Goal: Task Accomplishment & Management: Use online tool/utility

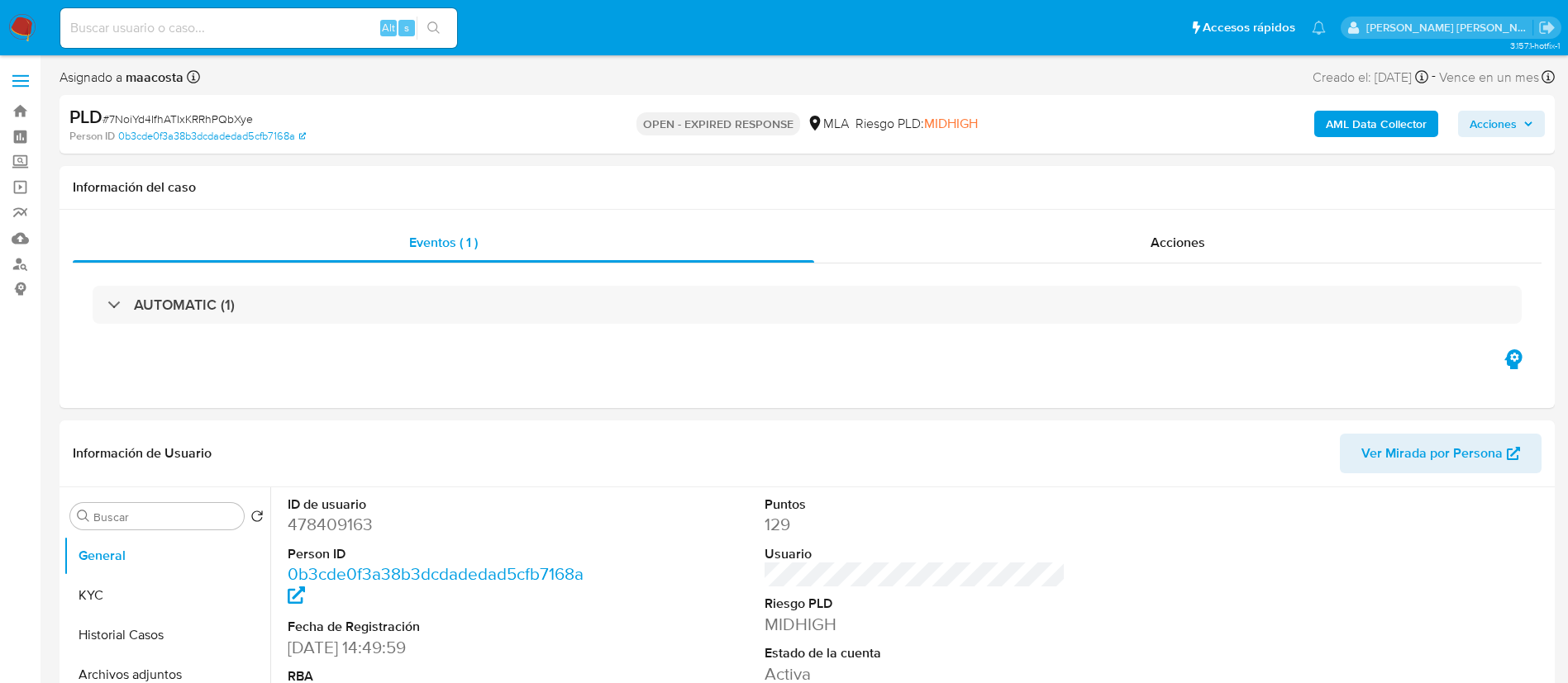
select select "10"
click at [259, 18] on input at bounding box center [258, 28] width 397 height 21
paste input "thiCV4hIrZUuumecSbqwKj3x"
type input "thiCV4hIrZUuumecSbqwKj3x"
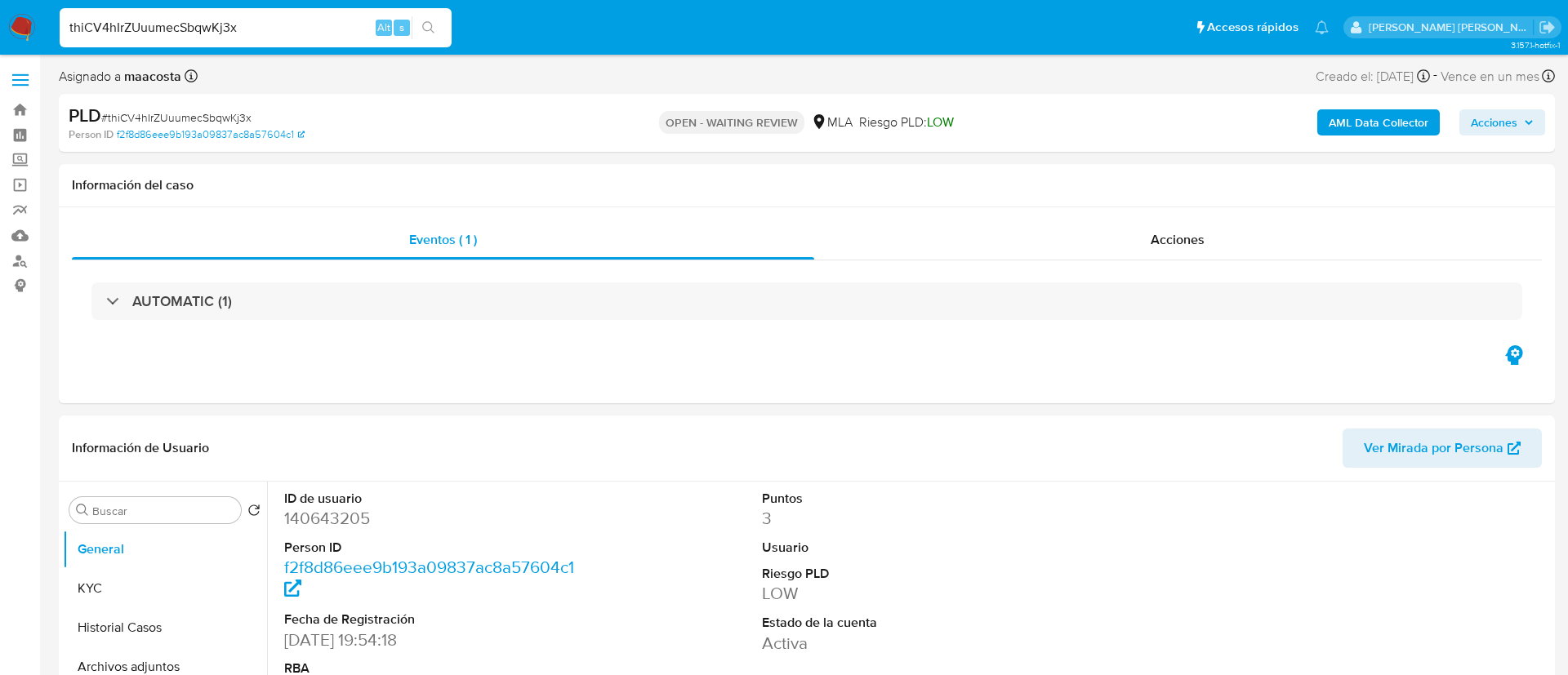
select select "10"
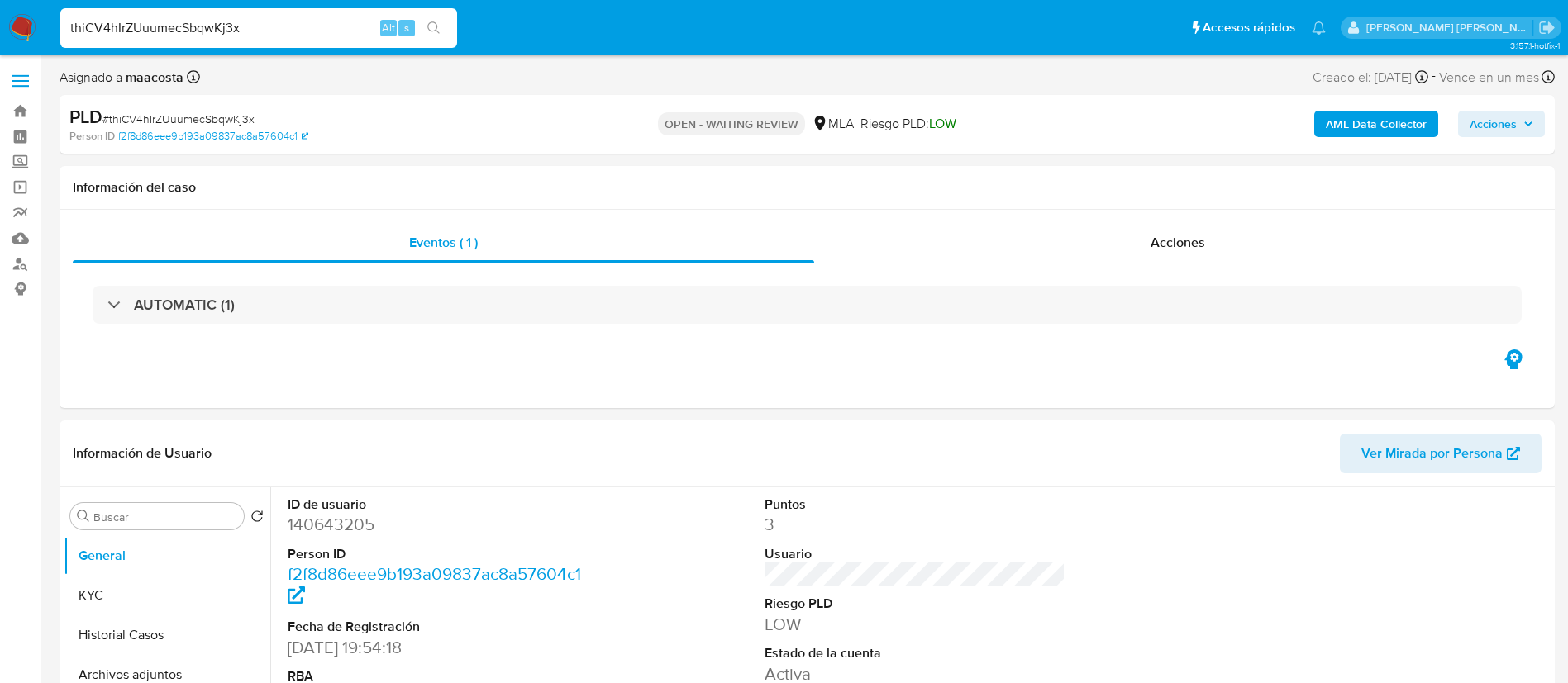
click at [1355, 124] on b "AML Data Collector" at bounding box center [1376, 123] width 101 height 26
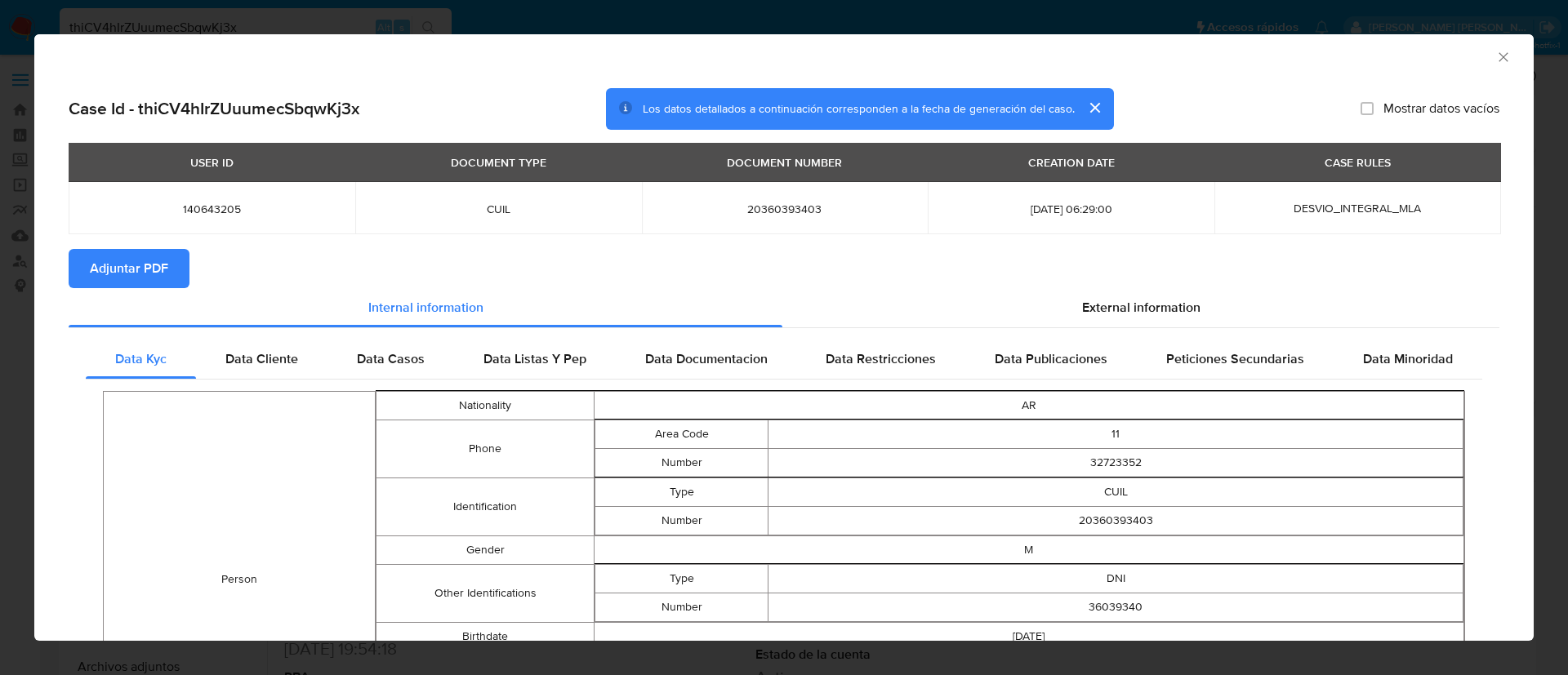
click at [109, 266] on span "Adjuntar PDF" at bounding box center [129, 269] width 78 height 36
click at [1495, 56] on icon "Cerrar ventana" at bounding box center [1503, 56] width 16 height 16
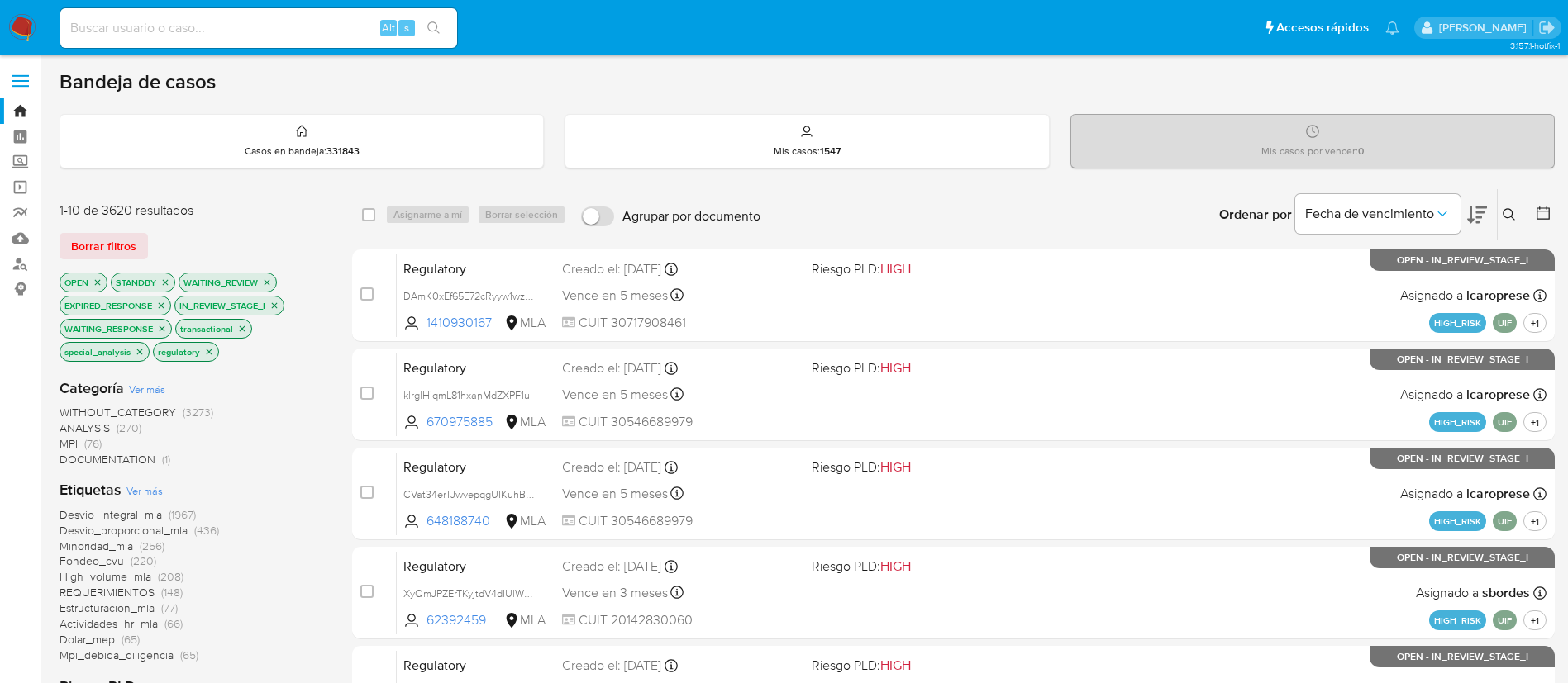
click at [302, 519] on div "Desvio_integral_mla (1967) Desvio_proporcional_mla (436) Minoridad_mla (256) Fo…" at bounding box center [192, 584] width 266 height 156
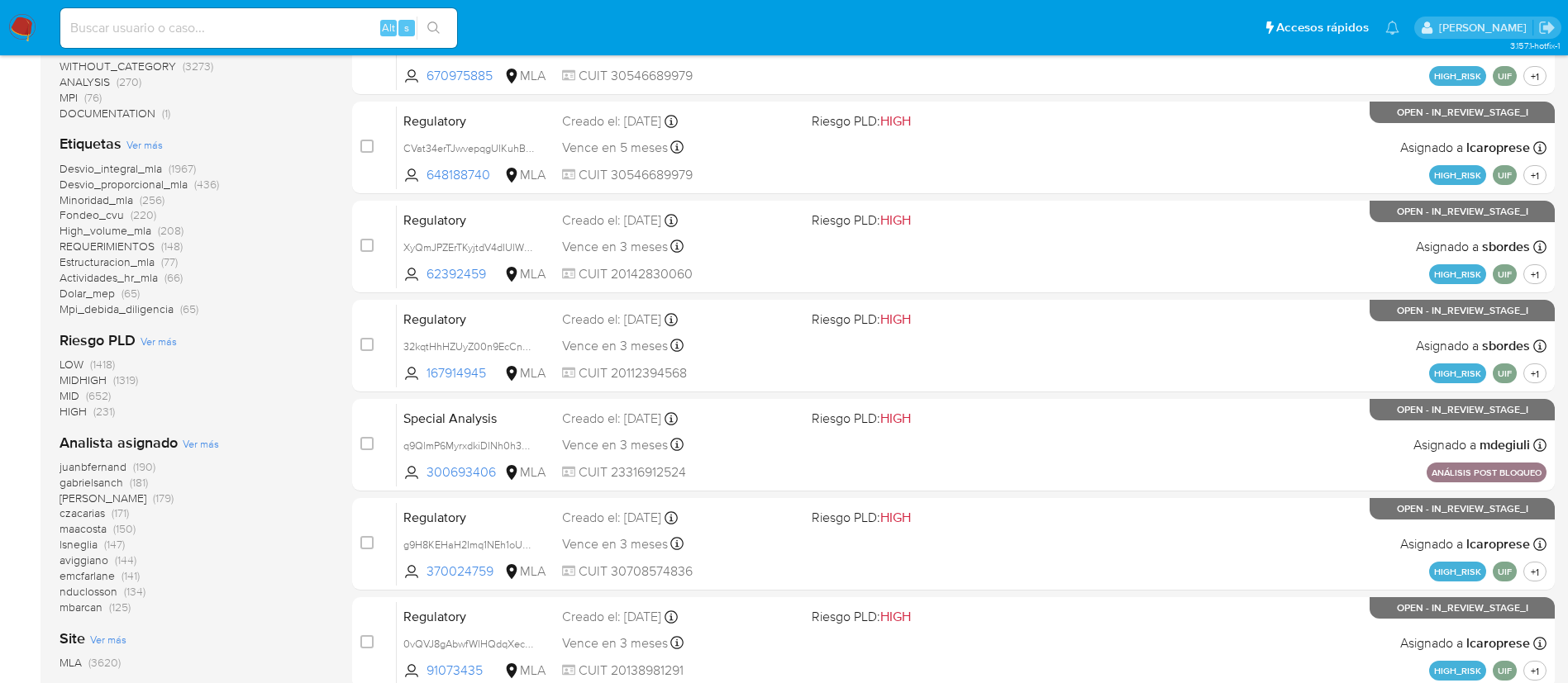
scroll to position [347, 0]
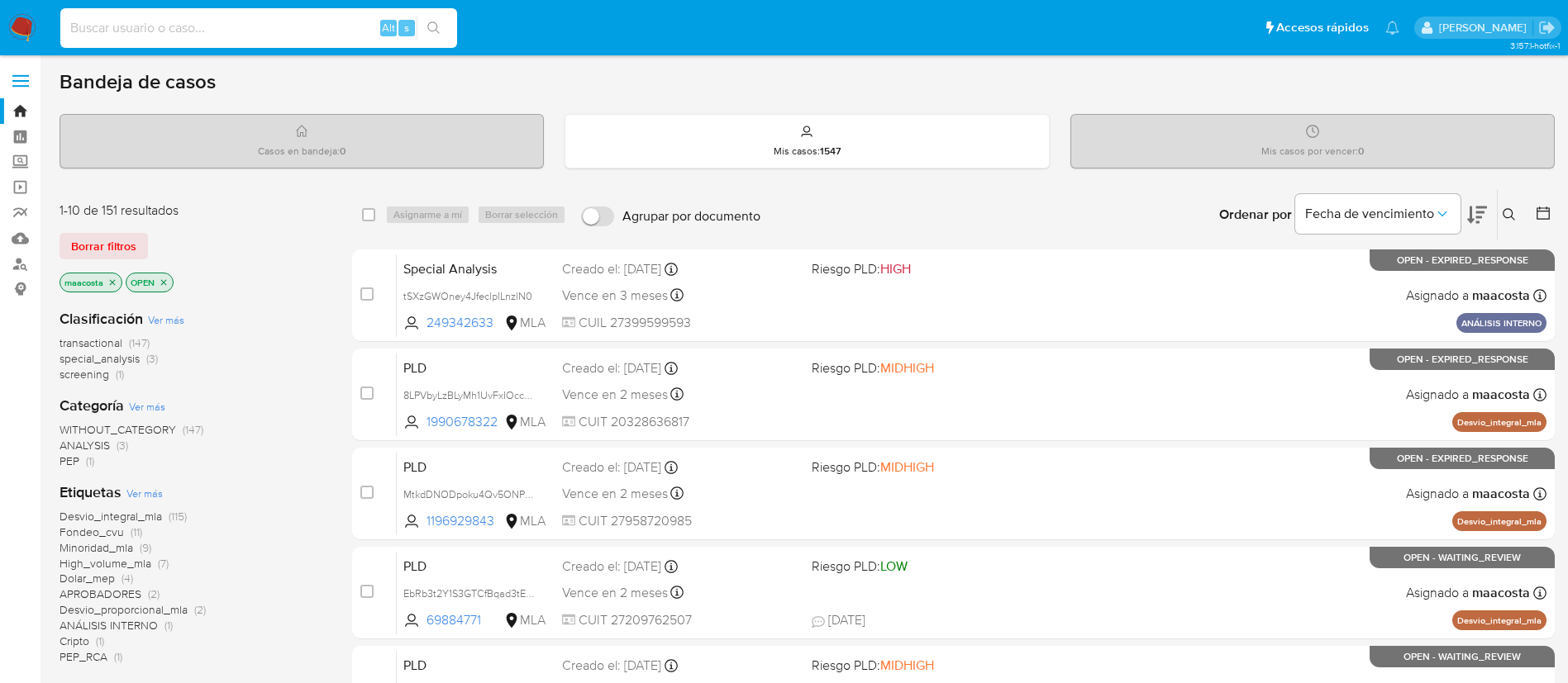
click at [280, 25] on input at bounding box center [258, 28] width 397 height 21
paste input "np97lAnVTP9awmao8cW1v439"
type input "np97lAnVTP9awmao8cW1v439"
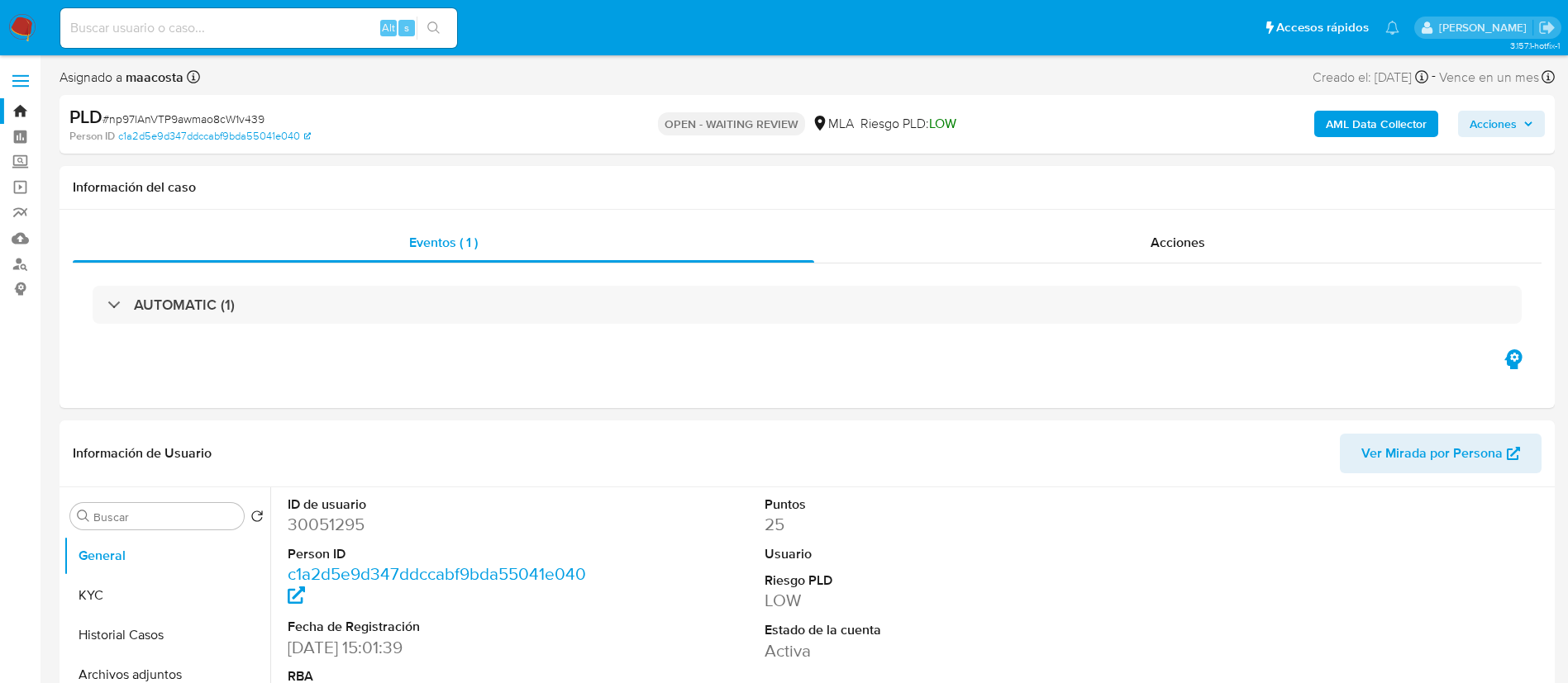
select select "10"
click at [1355, 124] on b "AML Data Collector" at bounding box center [1376, 123] width 101 height 26
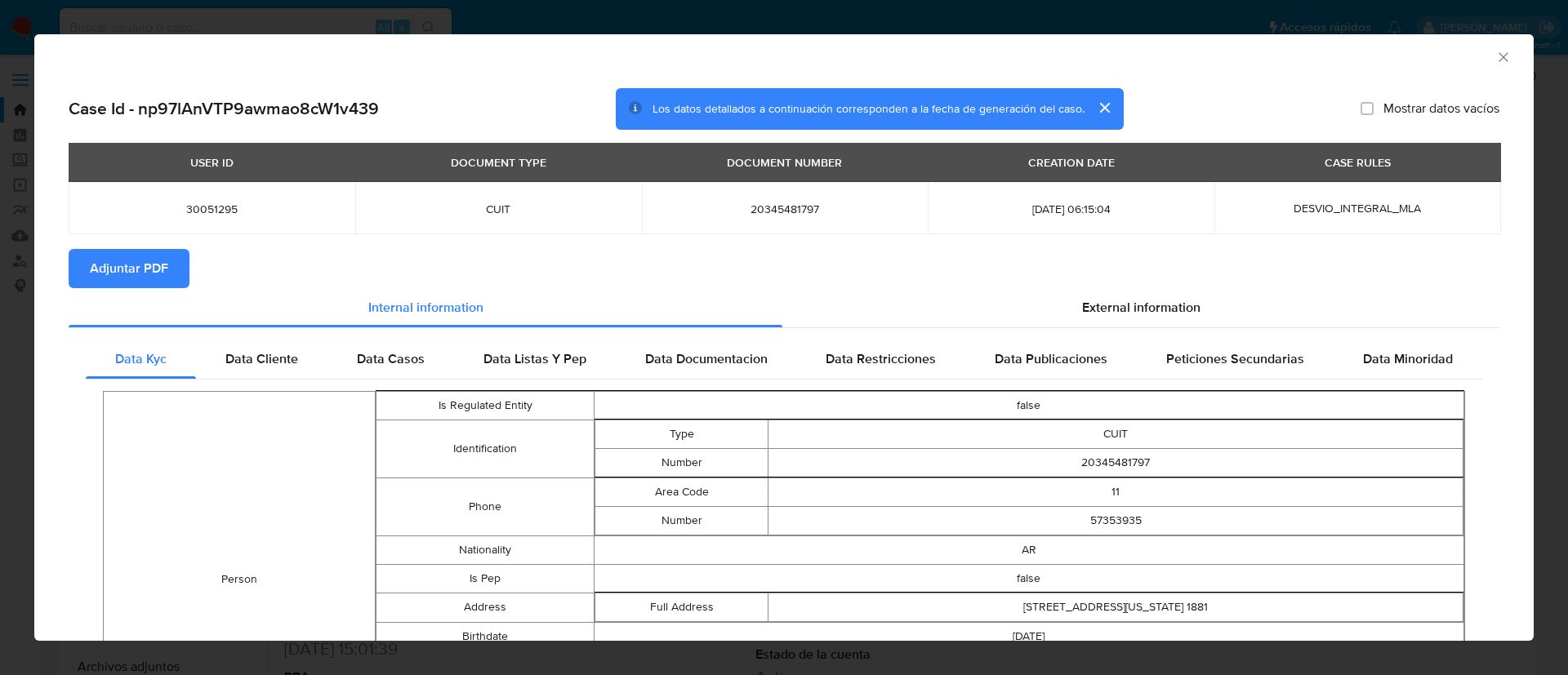
click at [109, 266] on span "Adjuntar PDF" at bounding box center [129, 269] width 78 height 36
click at [1495, 56] on icon "Cerrar ventana" at bounding box center [1503, 56] width 16 height 16
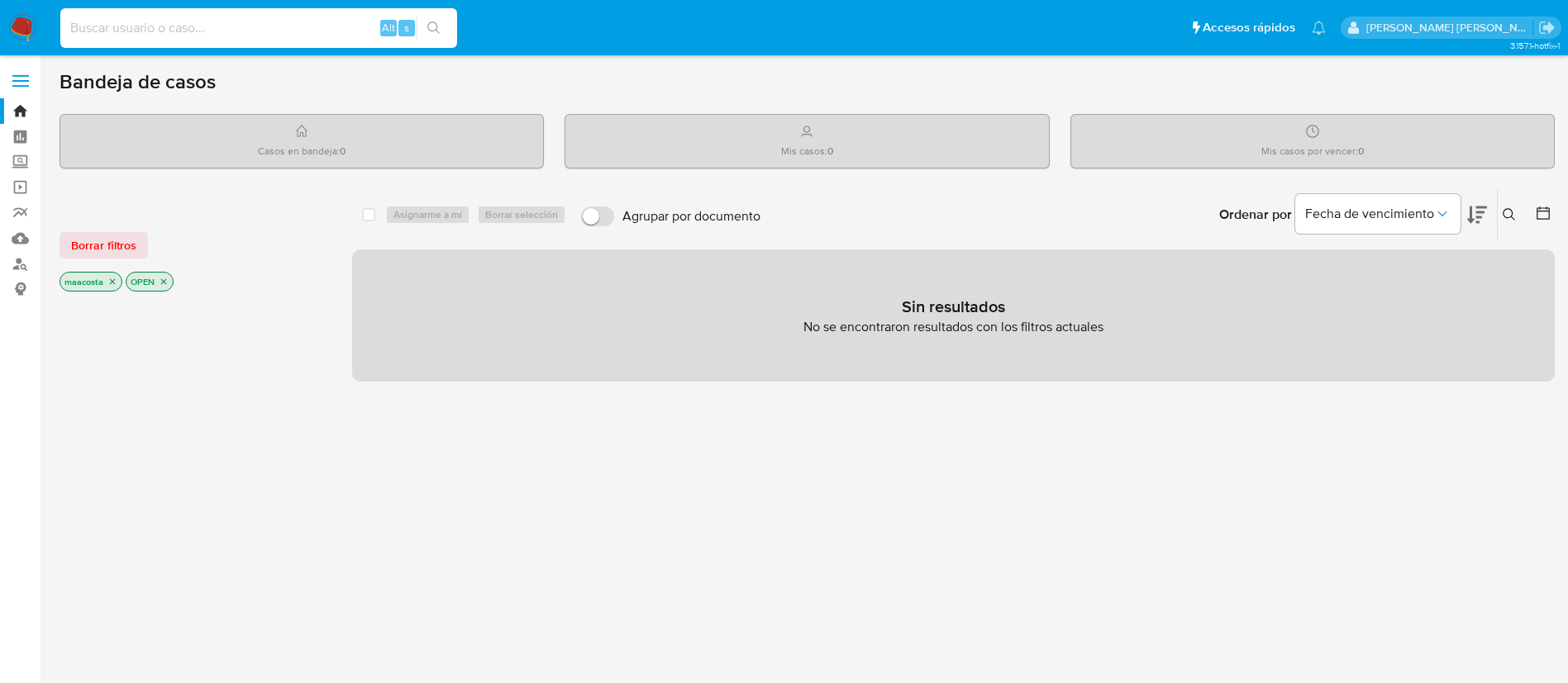
click at [319, 28] on input at bounding box center [258, 28] width 397 height 21
paste input "tZXTMF1ZmtwUtshebj1UiNVq"
type input "tZXTMF1ZmtwUtshebj1UiNVq"
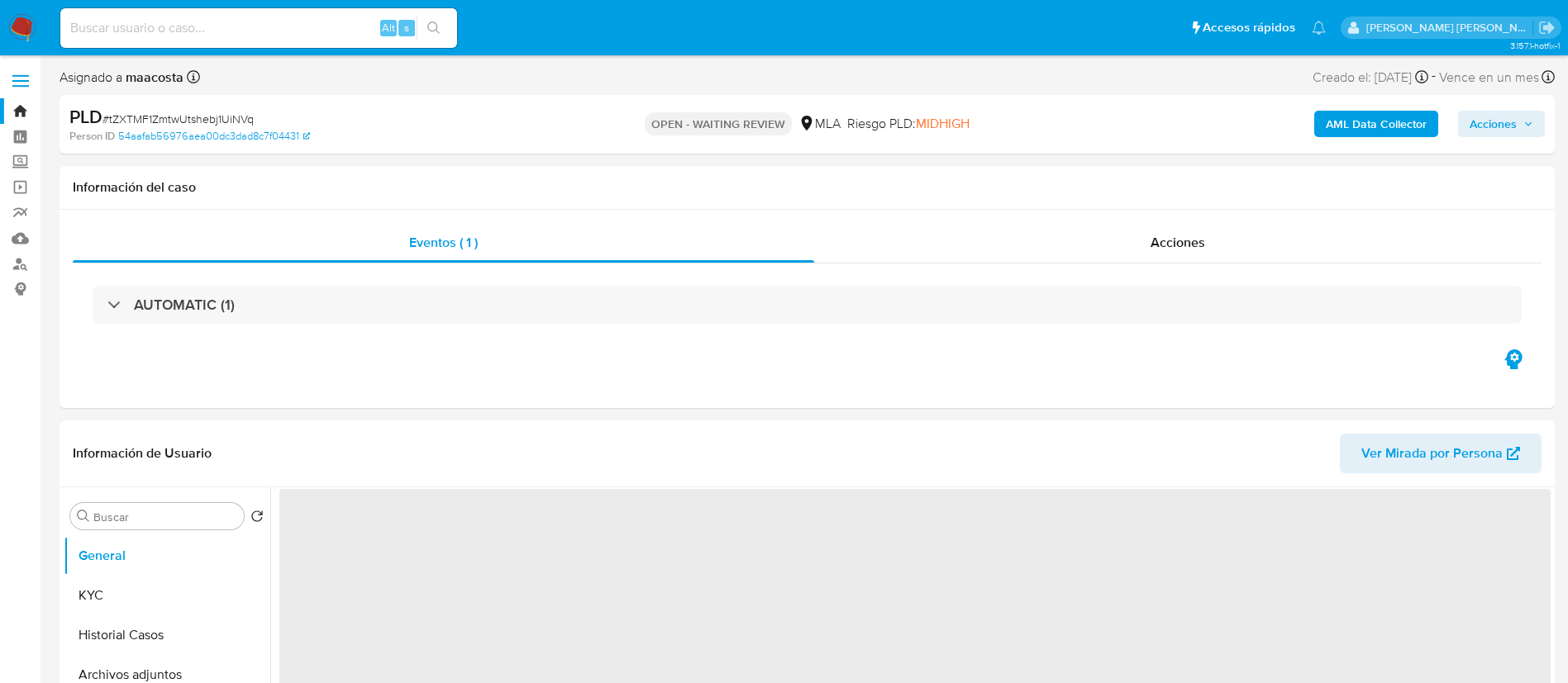
select select "10"
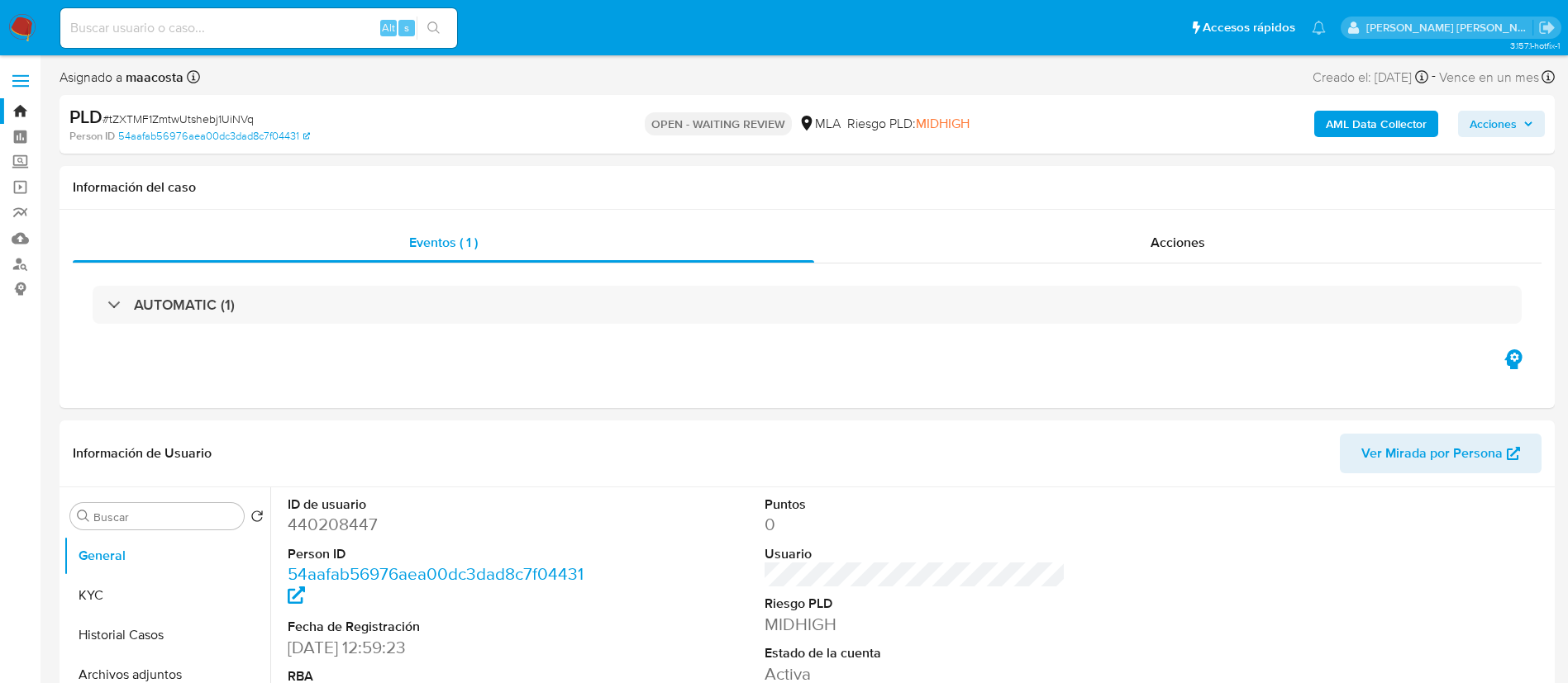
click at [1355, 124] on b "AML Data Collector" at bounding box center [1376, 123] width 101 height 26
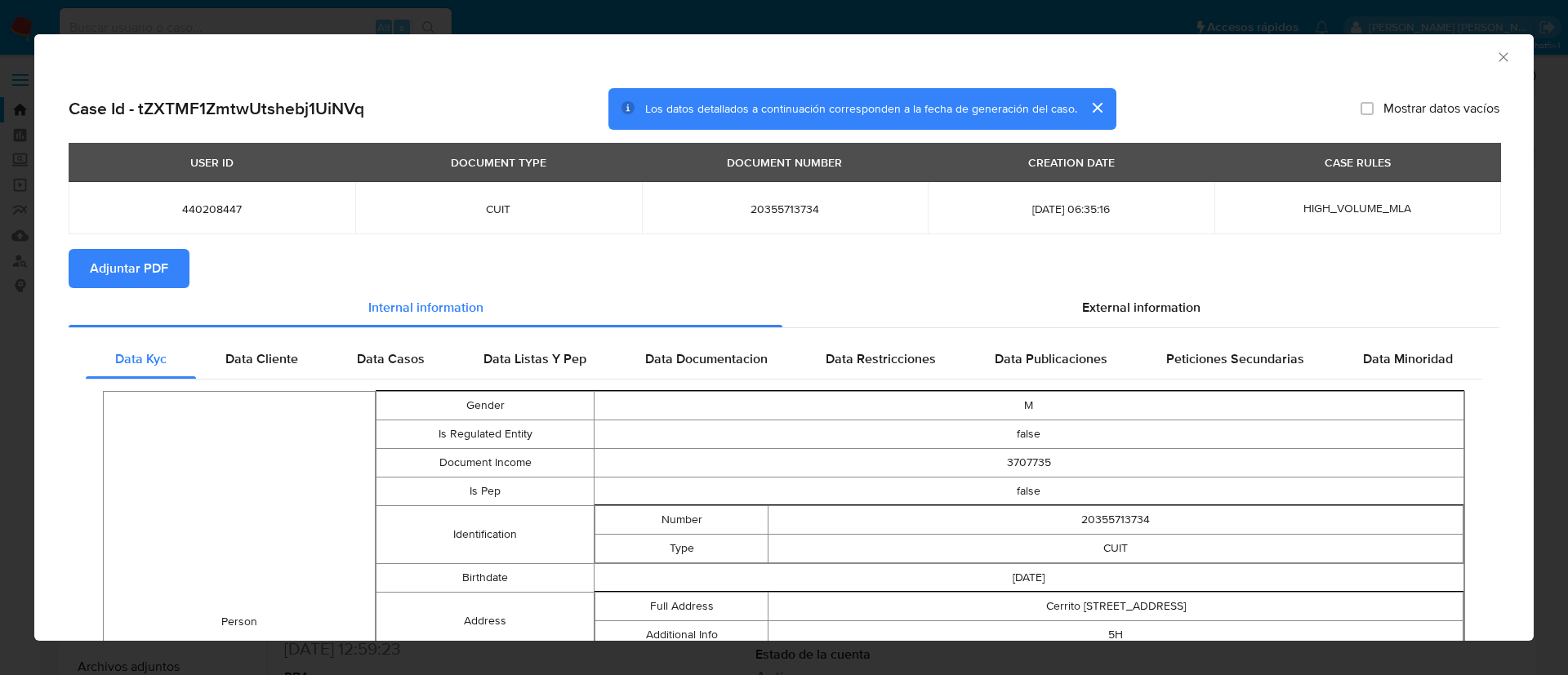
click at [109, 266] on span "Adjuntar PDF" at bounding box center [129, 269] width 78 height 36
click at [1495, 56] on icon "Cerrar ventana" at bounding box center [1503, 56] width 16 height 16
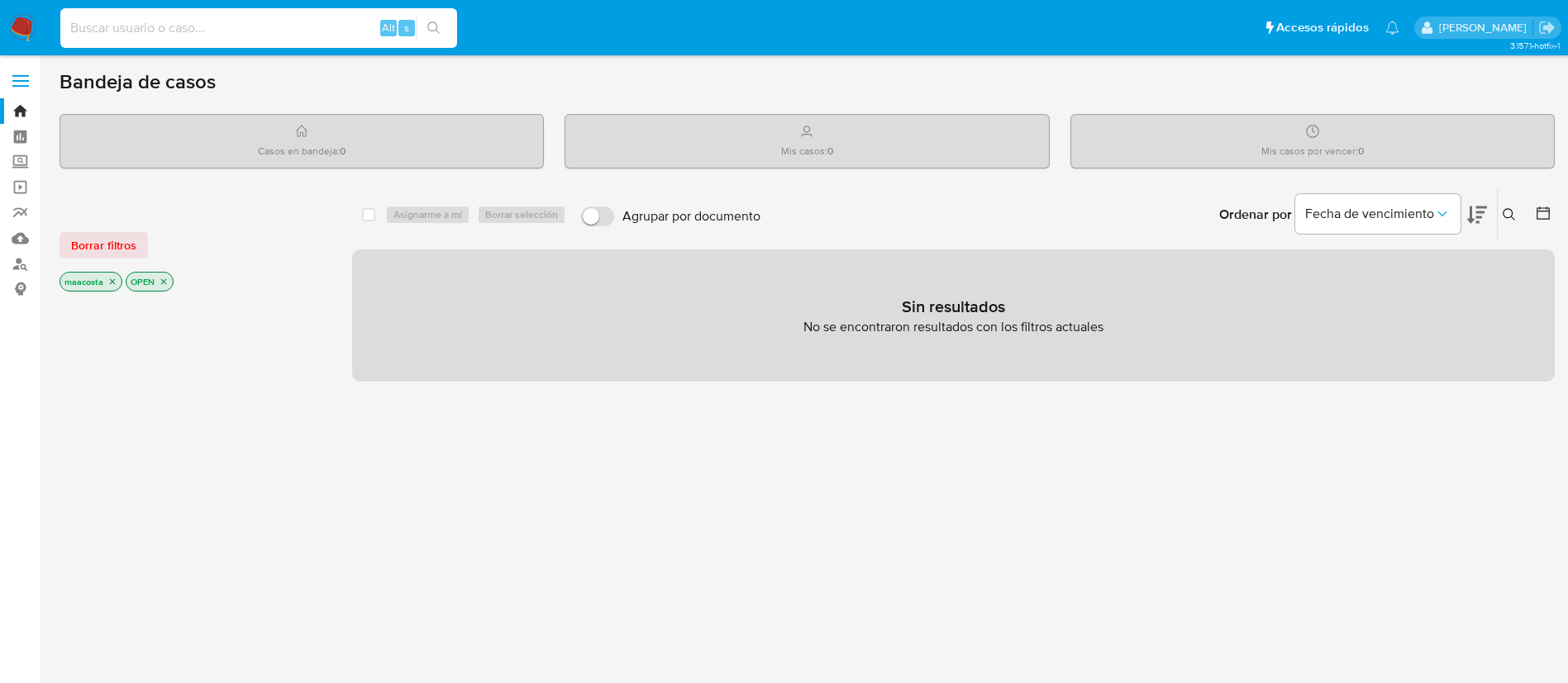
click at [261, 28] on input at bounding box center [258, 28] width 397 height 21
paste input "jvFi3CzXs5UaoECPsj3MVwDA"
type input "jvFi3CzXs5UaoECPsj3MVwDA"
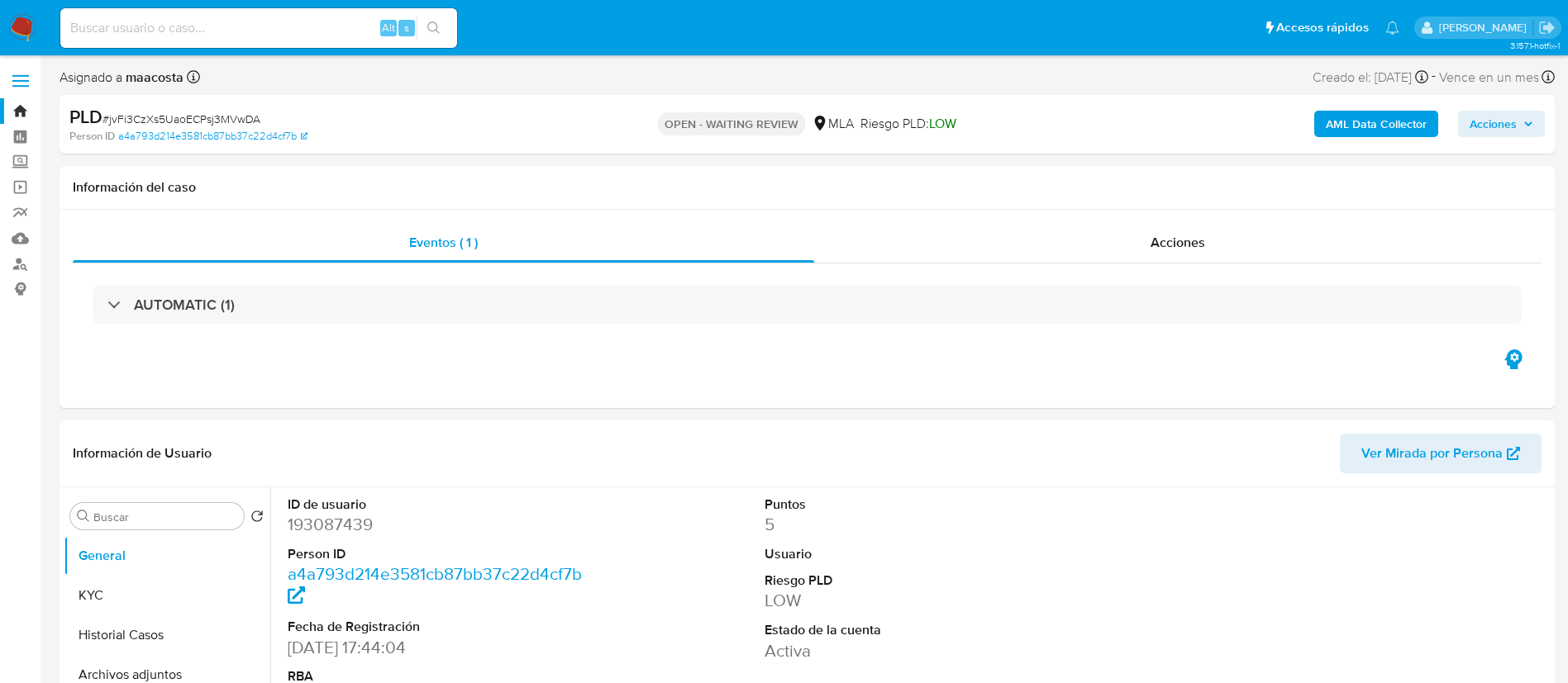
select select "10"
click at [1355, 124] on b "AML Data Collector" at bounding box center [1376, 123] width 101 height 26
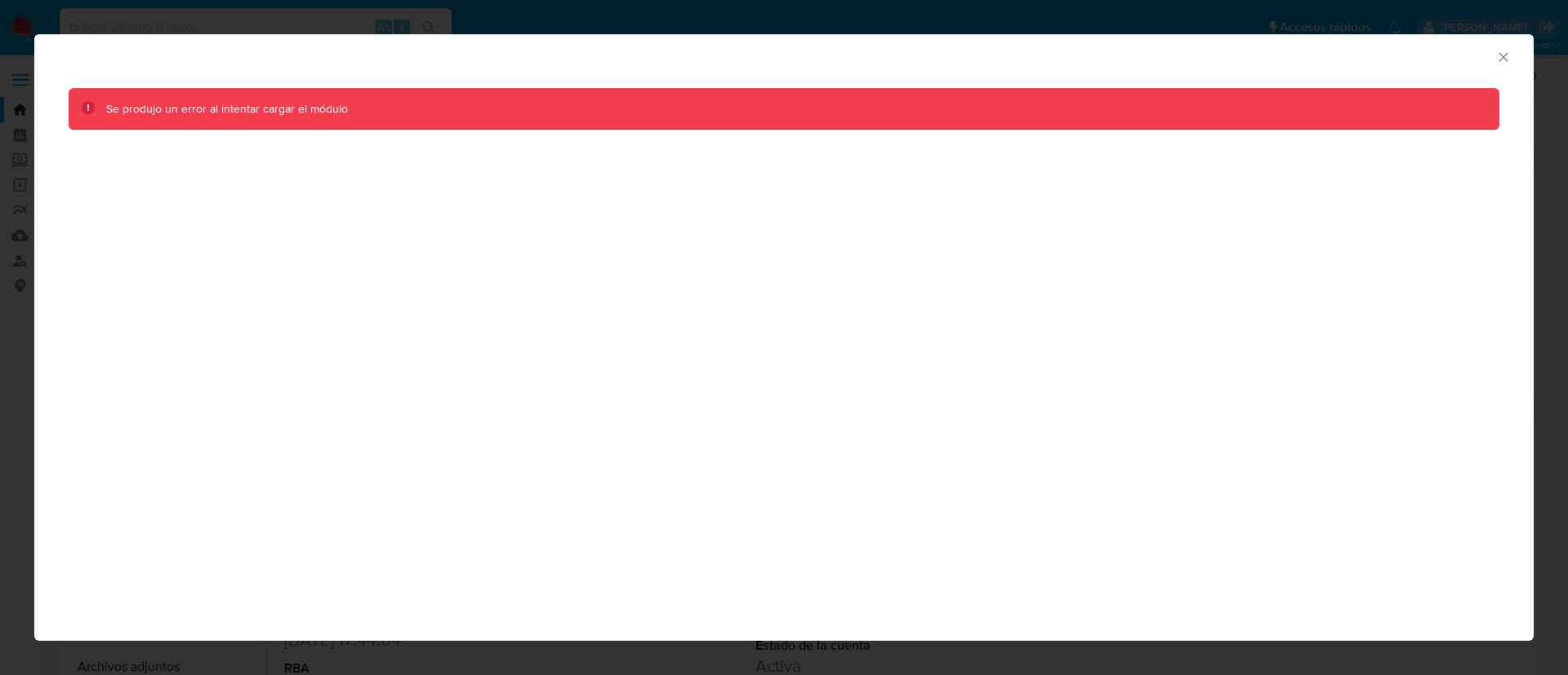
click at [1500, 59] on icon "Cerrar ventana" at bounding box center [1502, 56] width 9 height 9
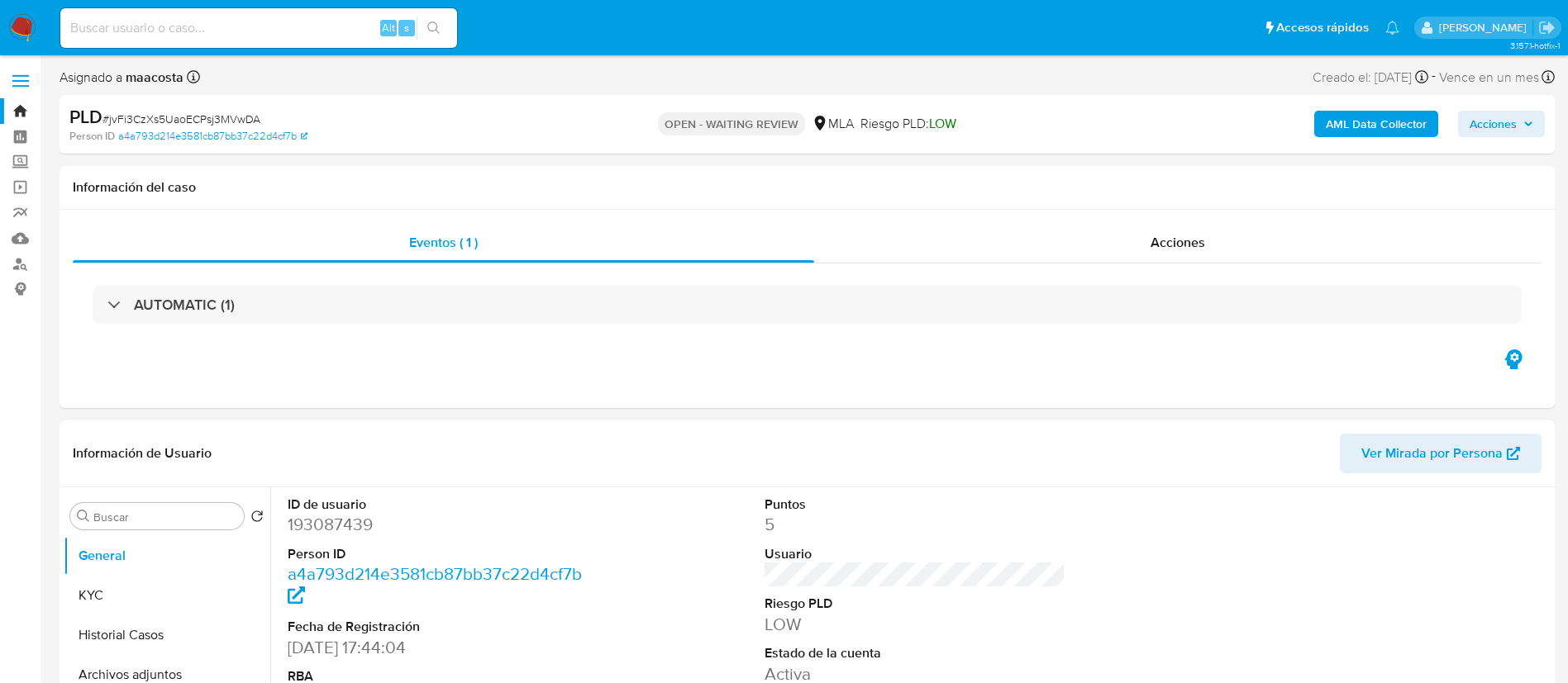
click at [1357, 134] on b "AML Data Collector" at bounding box center [1376, 123] width 101 height 26
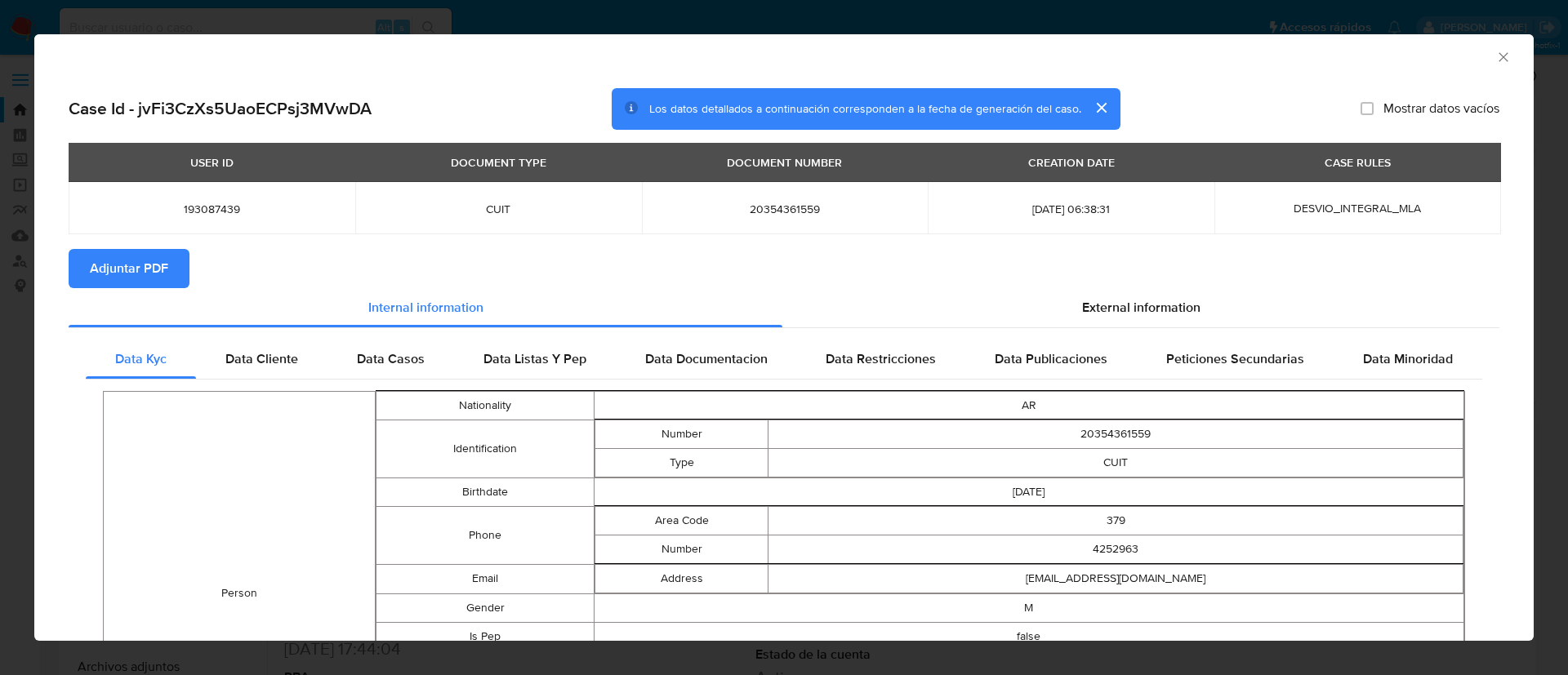
click at [109, 266] on span "Adjuntar PDF" at bounding box center [129, 269] width 78 height 36
click at [1495, 56] on icon "Cerrar ventana" at bounding box center [1503, 56] width 16 height 16
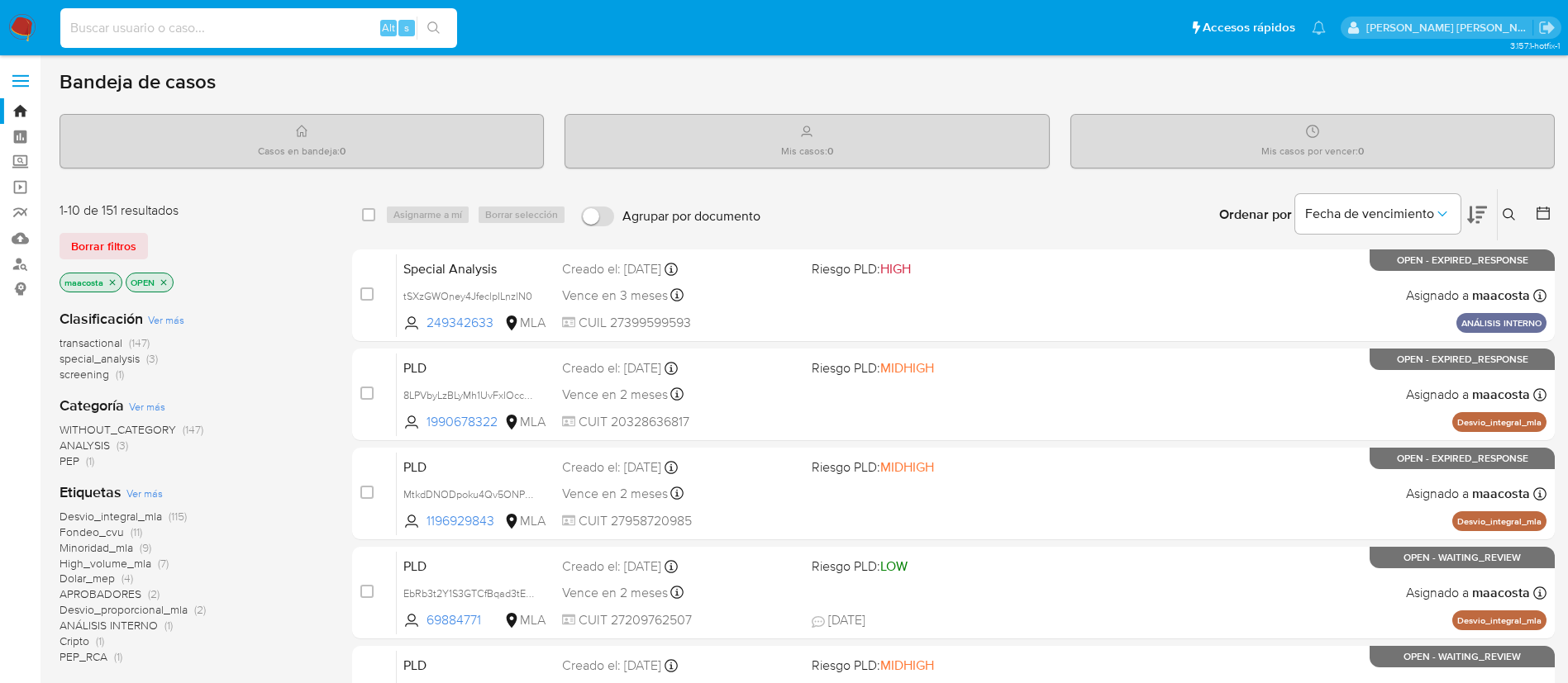
click at [287, 25] on input at bounding box center [258, 28] width 397 height 21
paste input "MQn6vSPDW39PsKXfooKOGsVT"
type input "MQn6vSPDW39PsKXfooKOGsVT"
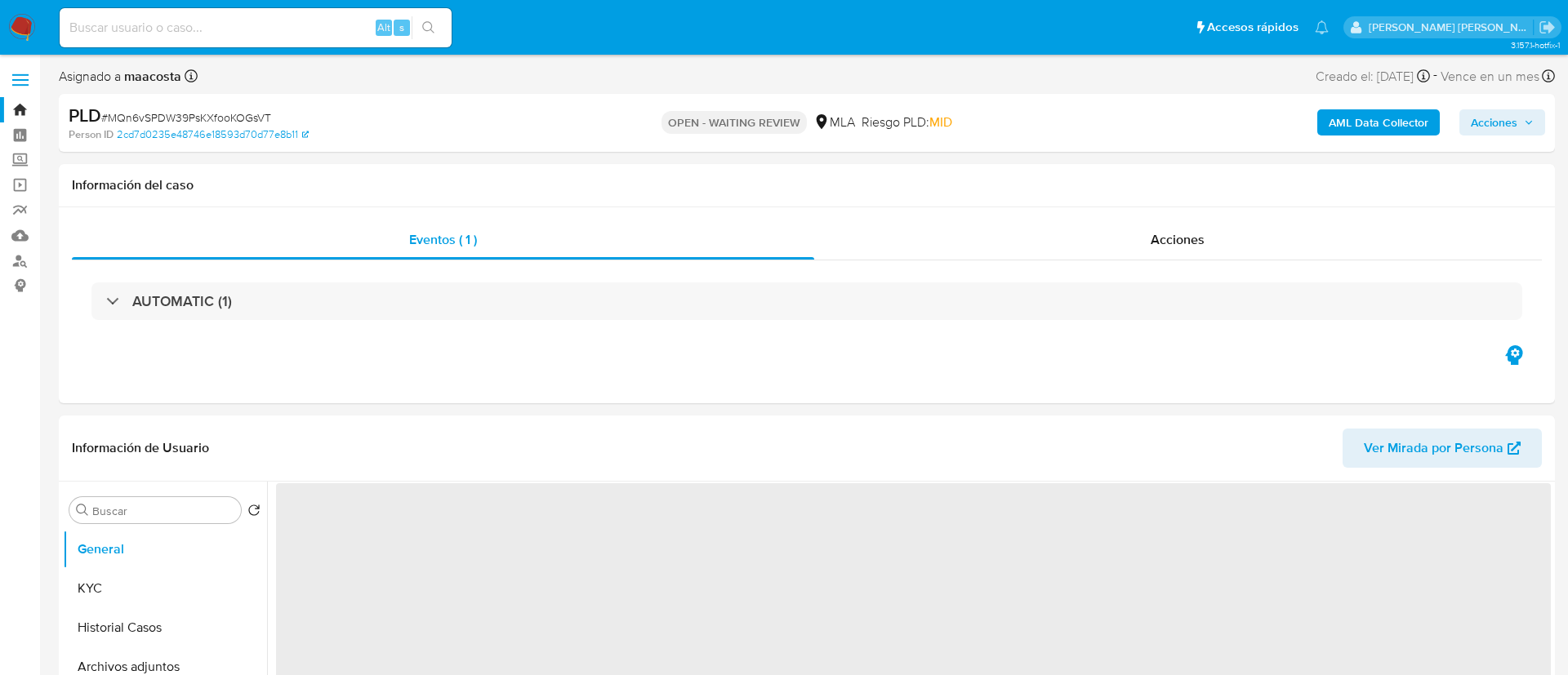
select select "10"
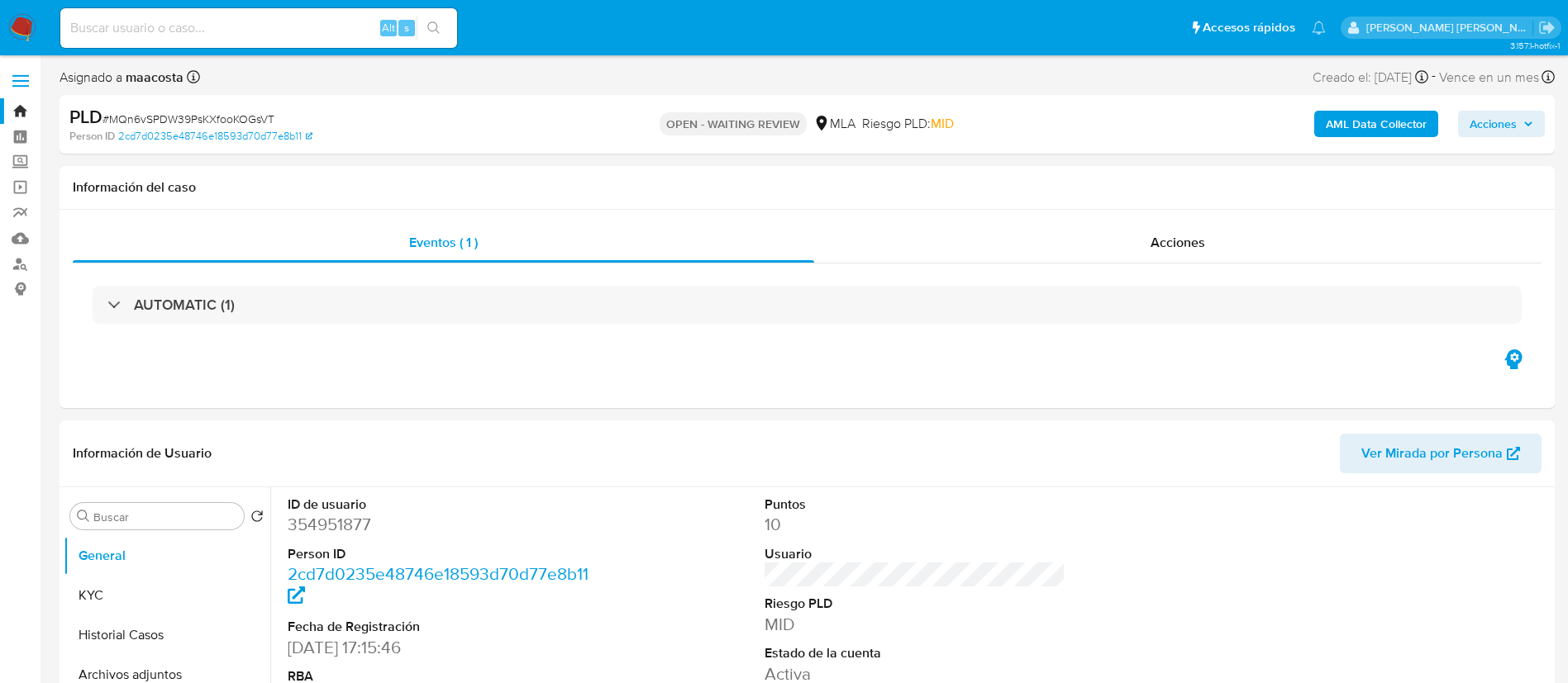
click at [1355, 124] on b "AML Data Collector" at bounding box center [1376, 123] width 101 height 26
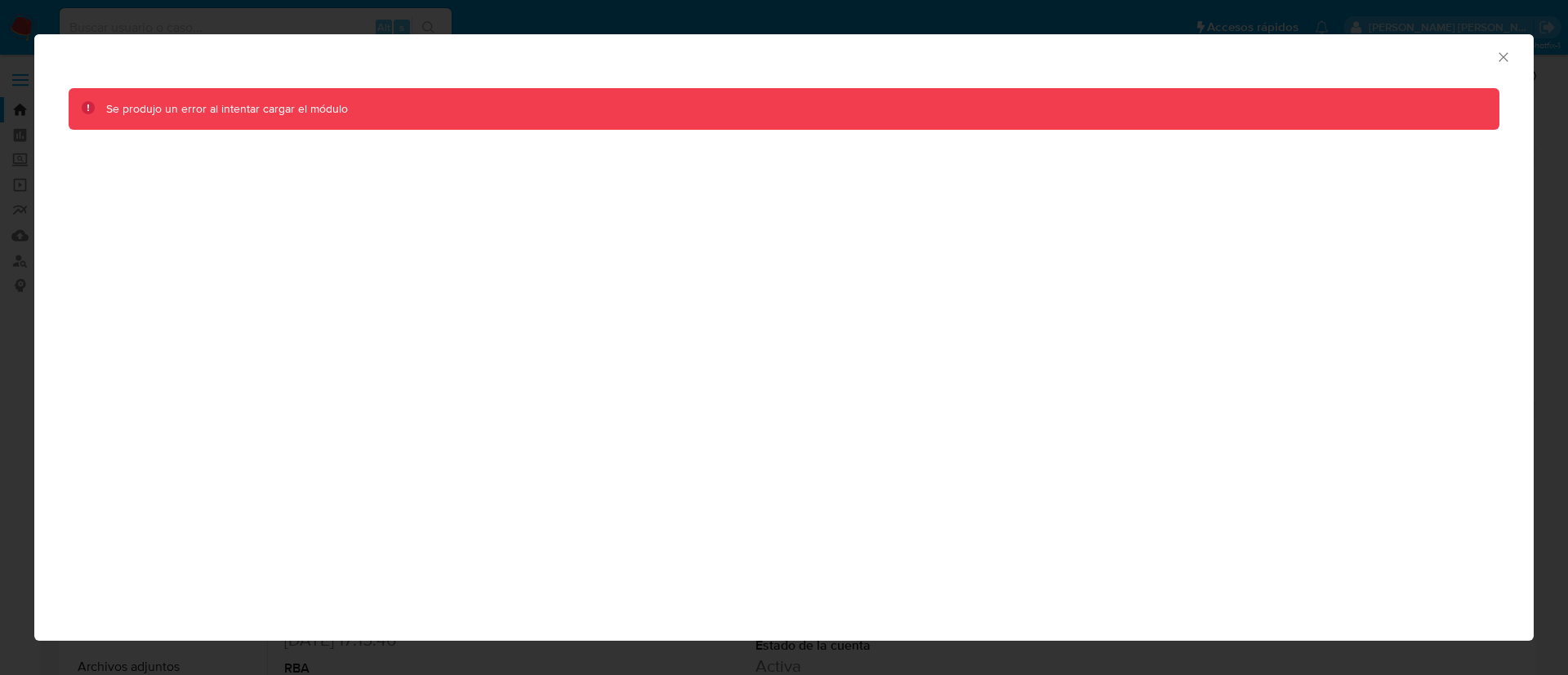
click at [1497, 57] on icon "Cerrar ventana" at bounding box center [1503, 56] width 16 height 16
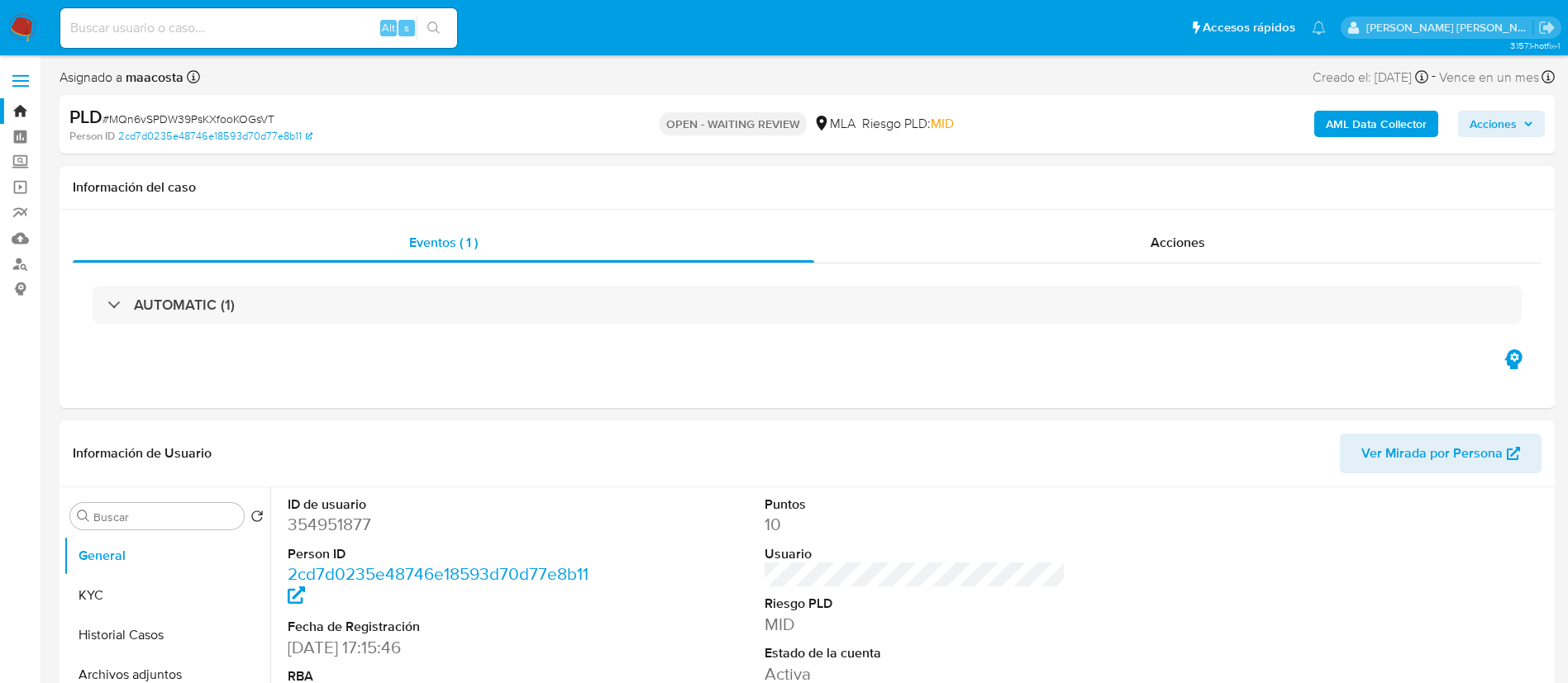
click at [1394, 128] on b "AML Data Collector" at bounding box center [1376, 123] width 101 height 26
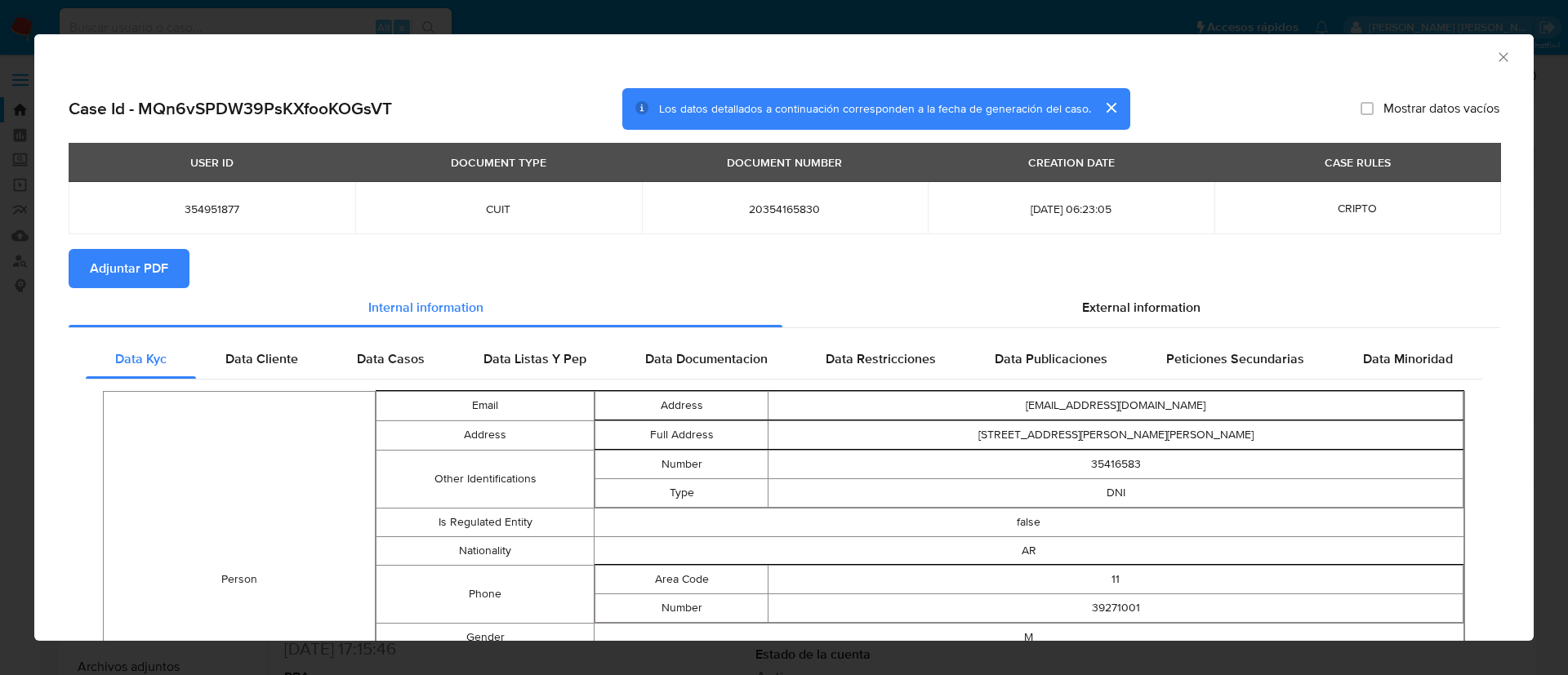
click at [115, 268] on span "Adjuntar PDF" at bounding box center [129, 269] width 78 height 36
click at [1495, 56] on icon "Cerrar ventana" at bounding box center [1503, 56] width 16 height 16
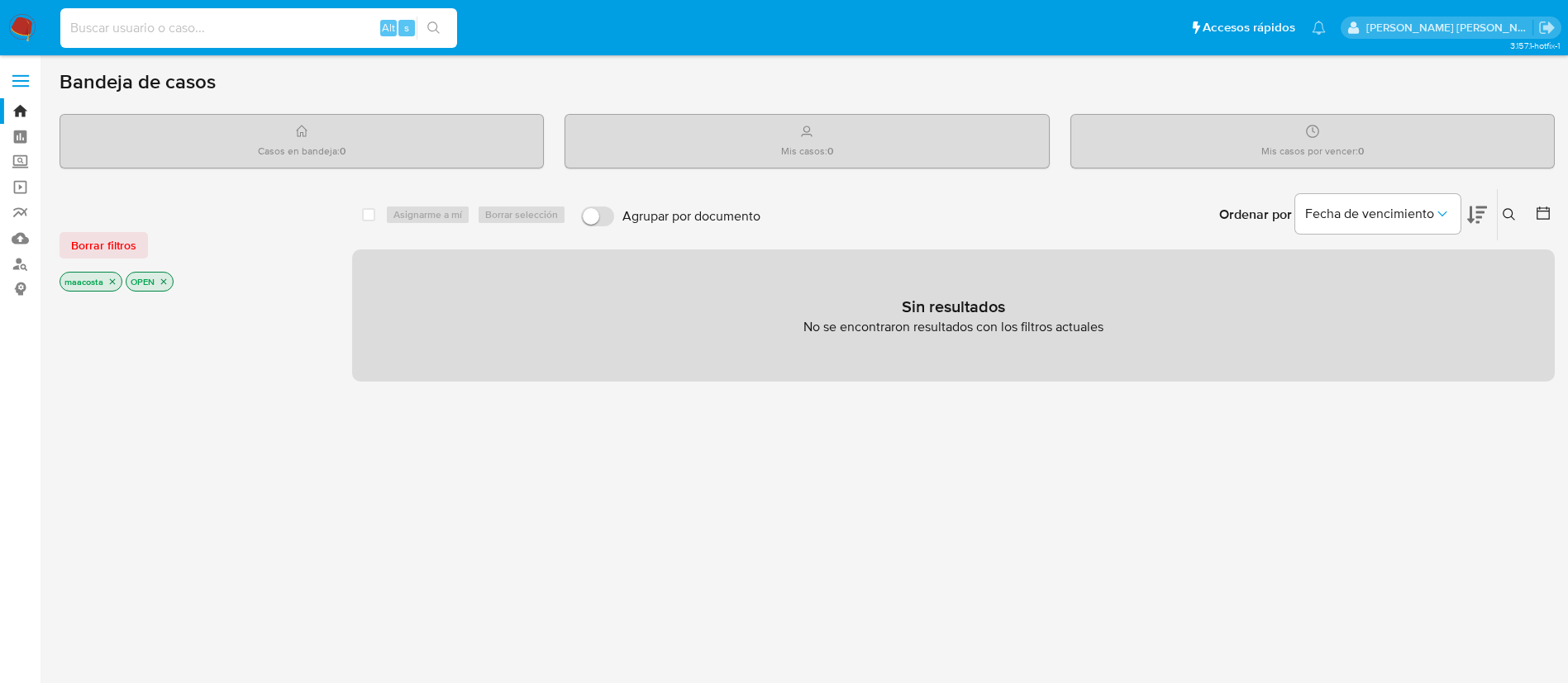
click at [348, 27] on input at bounding box center [258, 28] width 397 height 21
paste input "iywcKQJk7ounnoU7CO5JVJ2R"
type input "iywcKQJk7ounnoU7CO5JVJ2R"
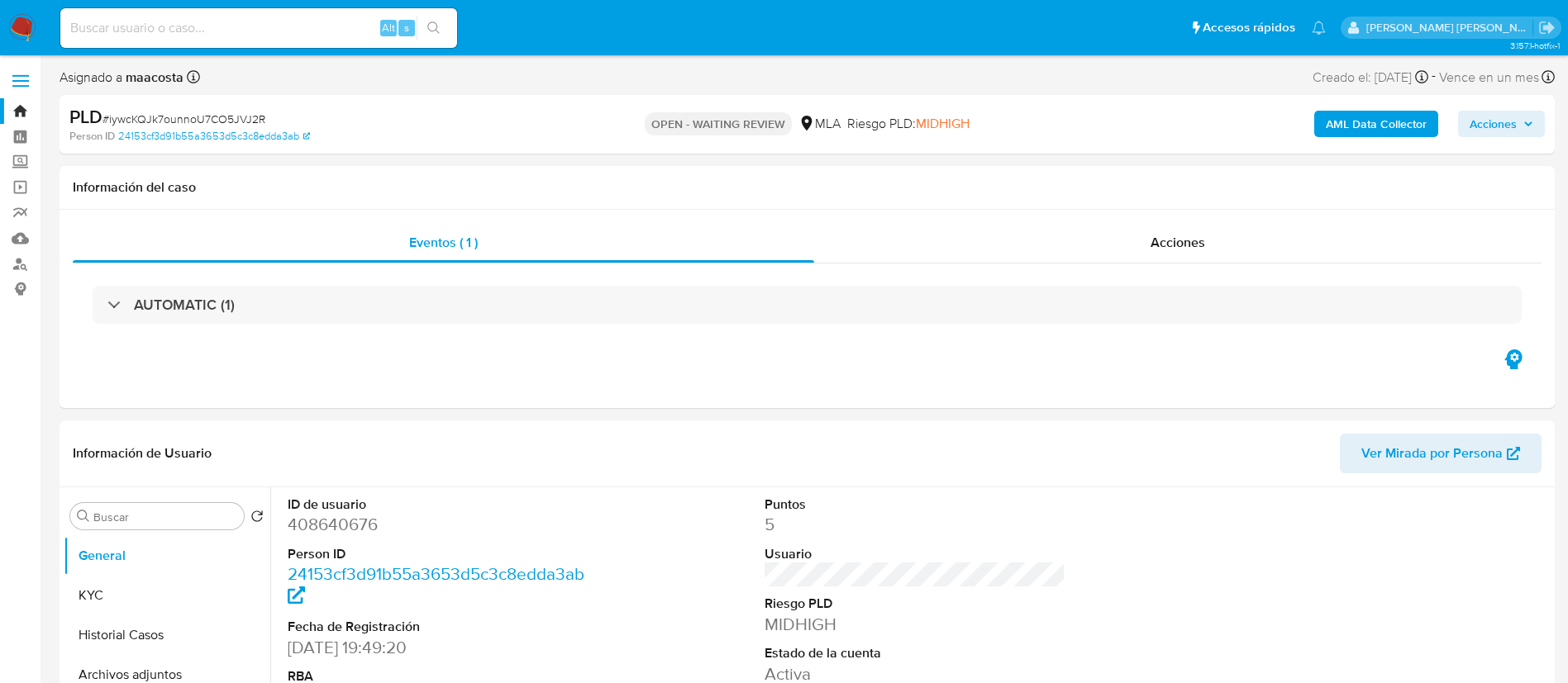
click at [1355, 124] on b "AML Data Collector" at bounding box center [1376, 123] width 101 height 26
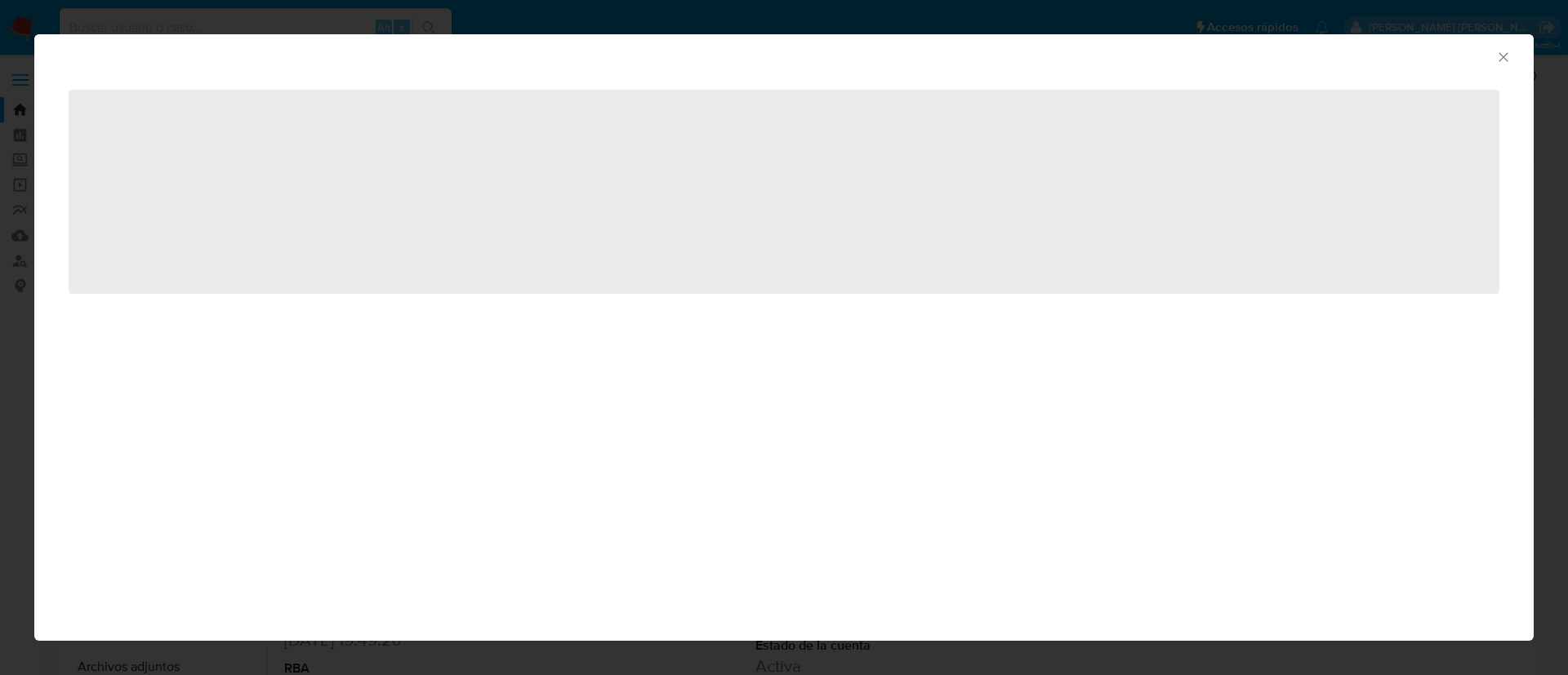
select select "10"
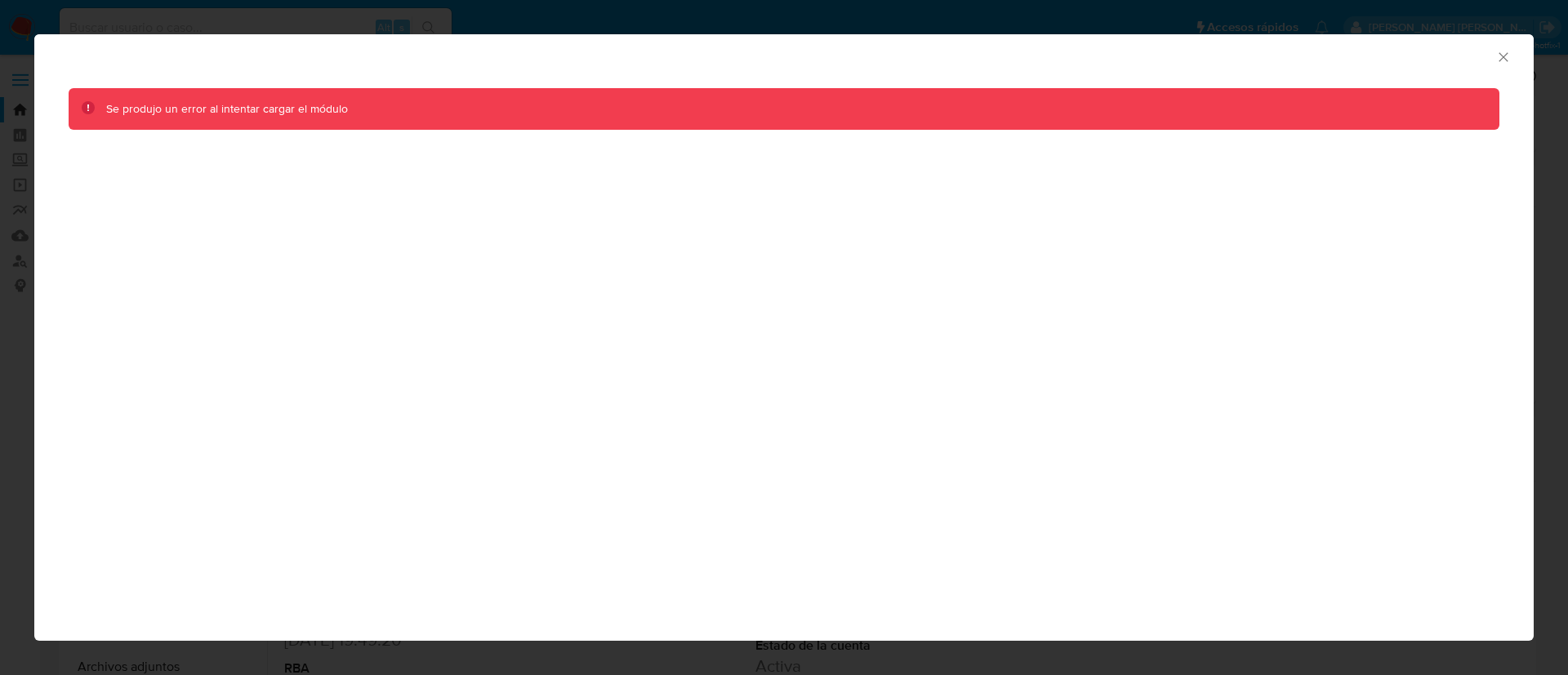
click at [1505, 58] on icon "Cerrar ventana" at bounding box center [1502, 56] width 9 height 9
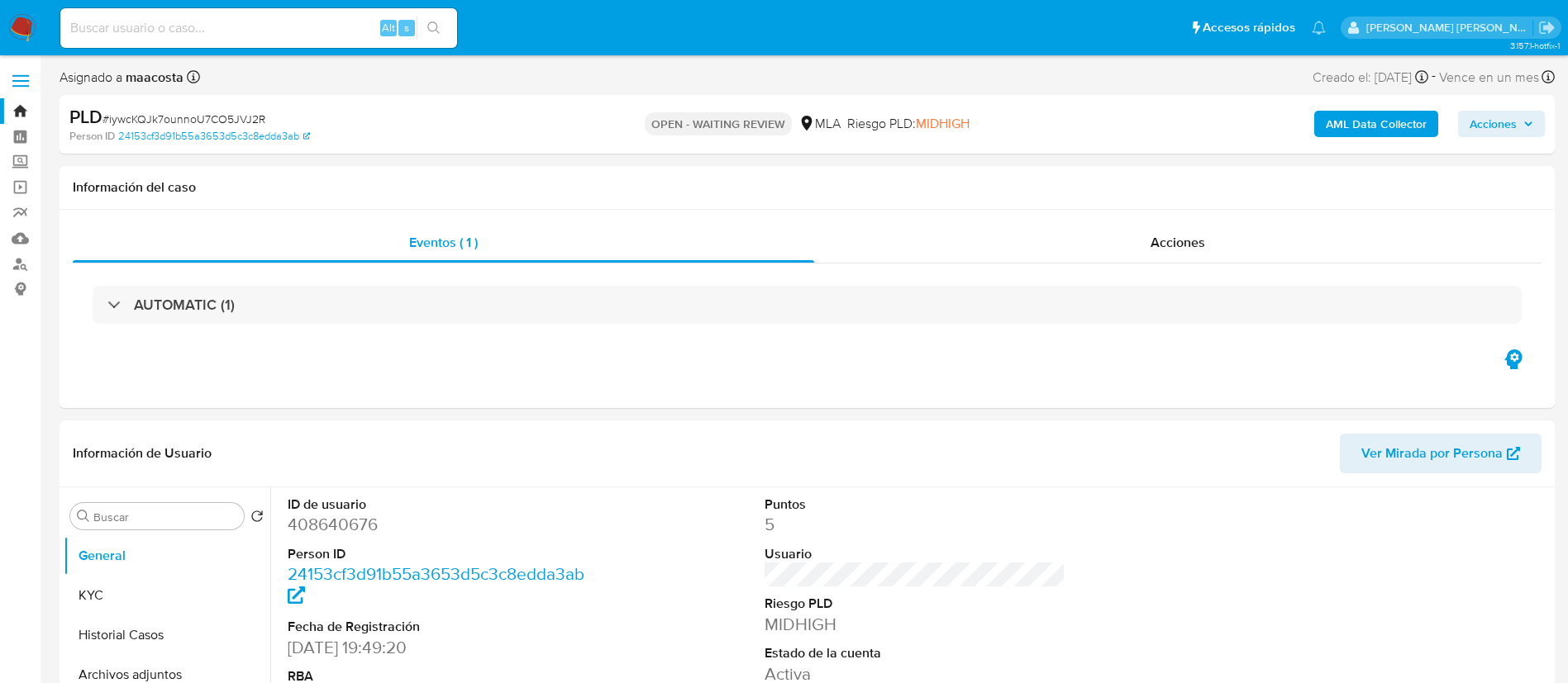
click at [1389, 119] on b "AML Data Collector" at bounding box center [1376, 123] width 101 height 26
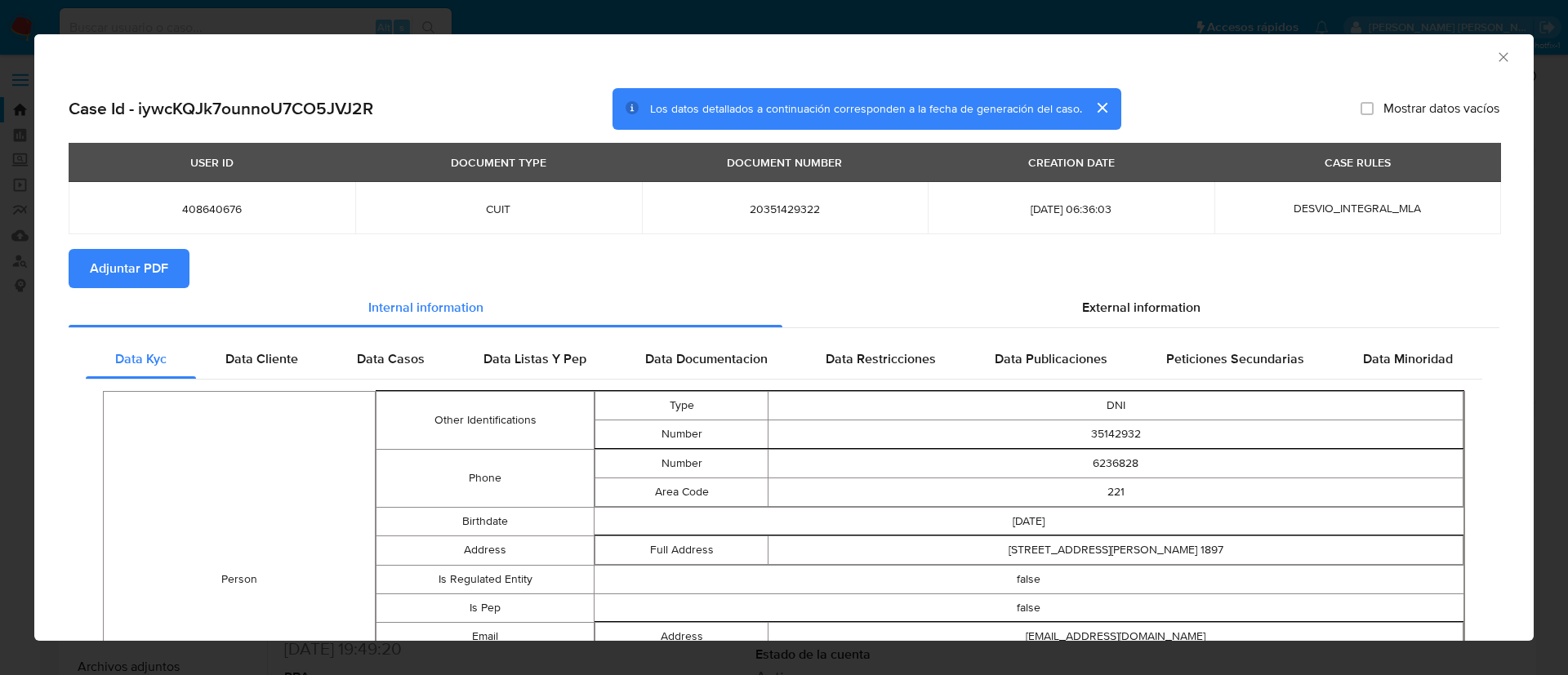
click at [115, 268] on span "Adjuntar PDF" at bounding box center [129, 269] width 78 height 36
click at [1495, 56] on icon "Cerrar ventana" at bounding box center [1503, 56] width 16 height 16
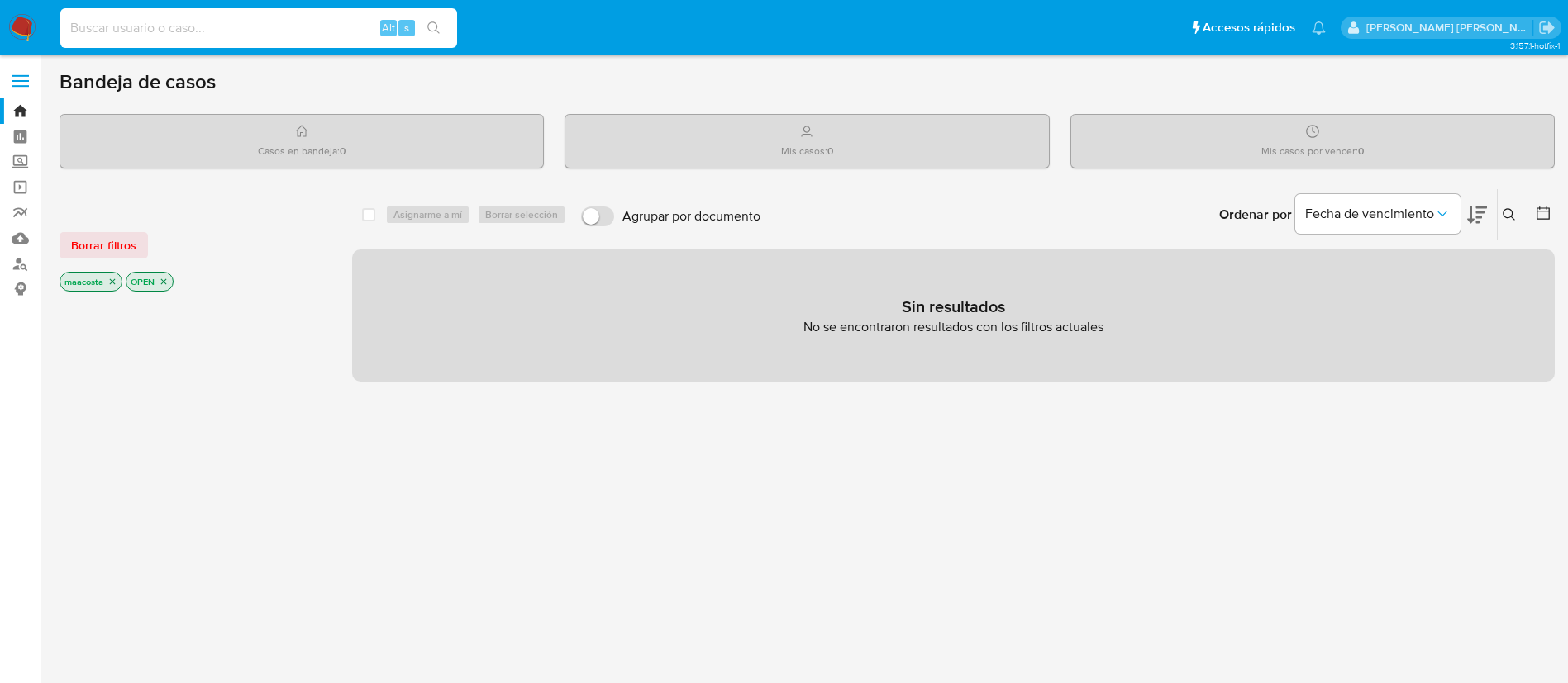
paste input "XpytIWtouJGcf198hCpTJosl"
click at [164, 33] on input "XpytIWtouJGcf198hCpTJosl" at bounding box center [258, 28] width 397 height 21
type input "XpytIWtouJGcf198hCpTJosl"
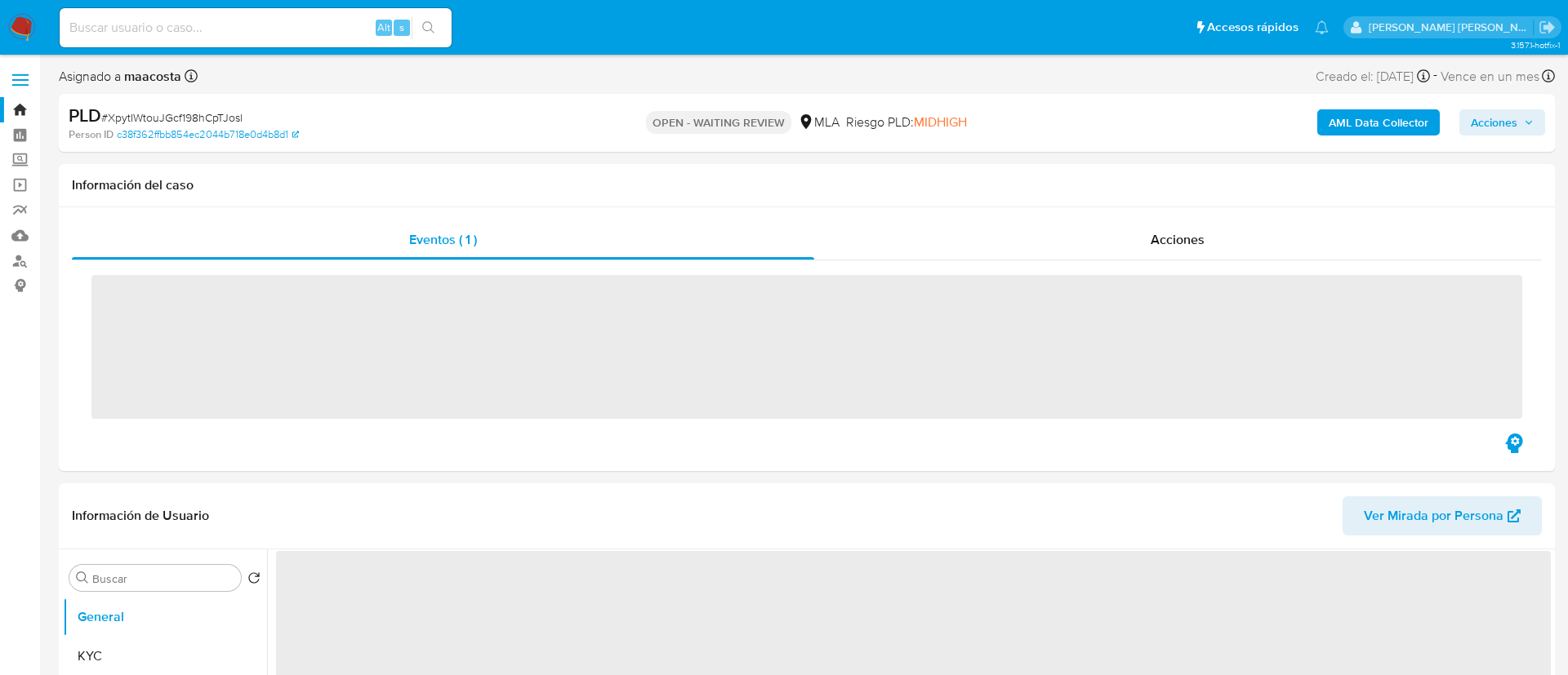
select select "10"
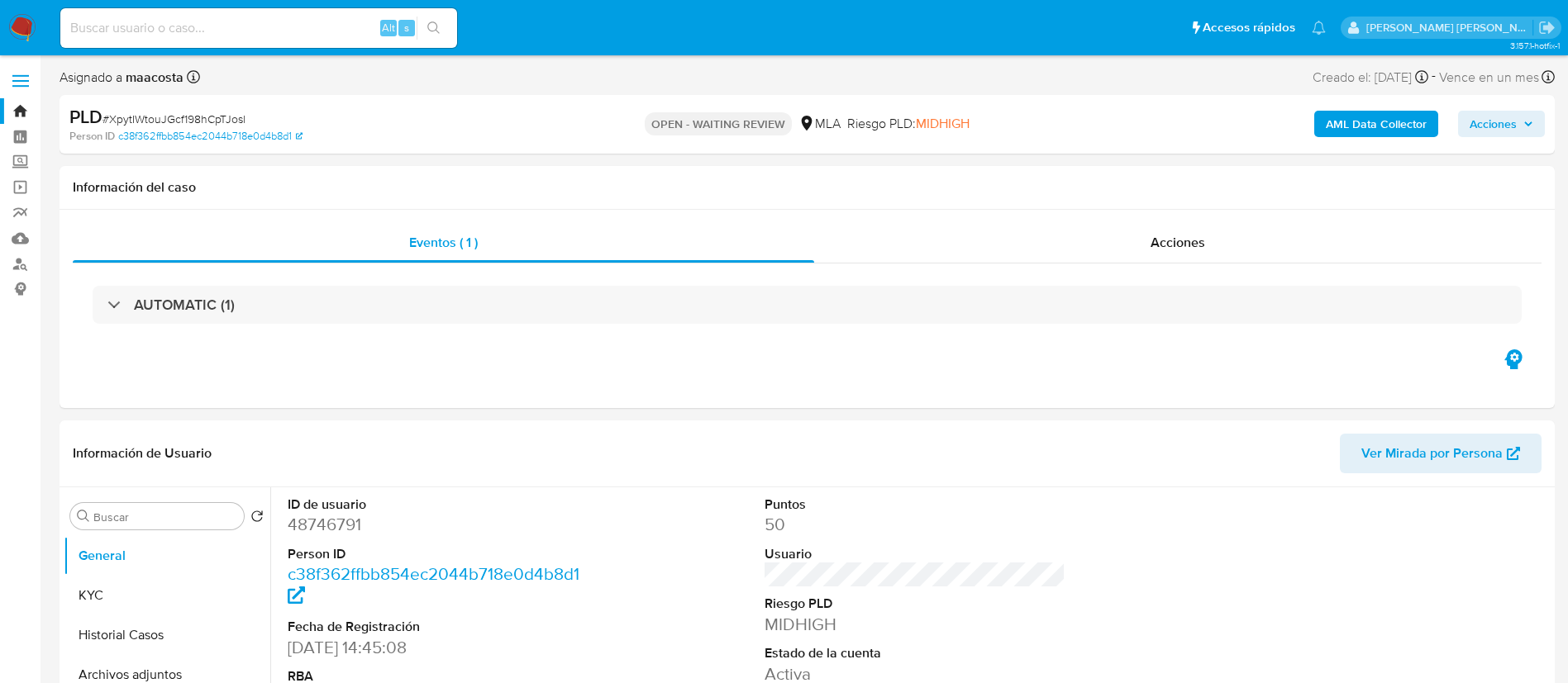
drag, startPoint x: 1355, startPoint y: 124, endPoint x: 1345, endPoint y: 124, distance: 10.0
click at [1345, 124] on b "AML Data Collector" at bounding box center [1376, 123] width 101 height 26
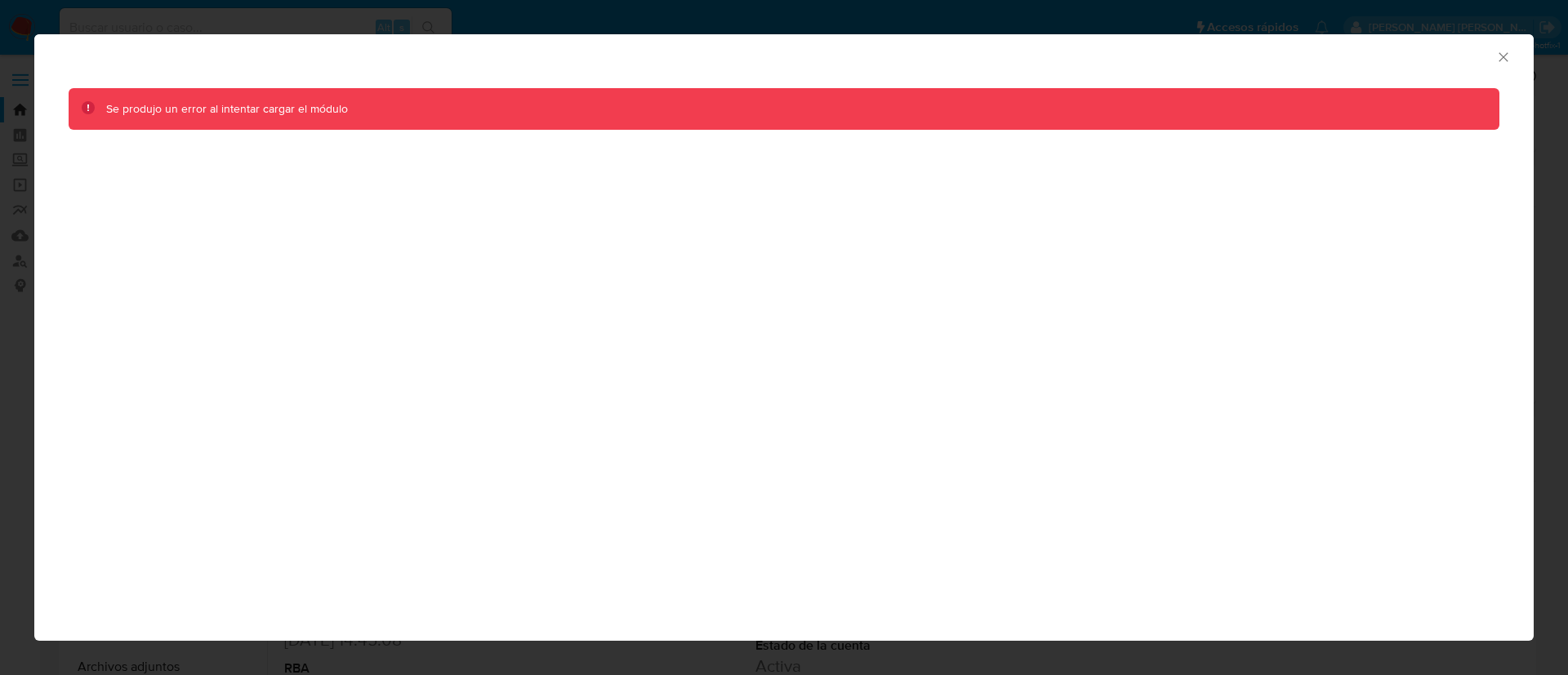
click at [1499, 58] on icon "Cerrar ventana" at bounding box center [1503, 56] width 16 height 16
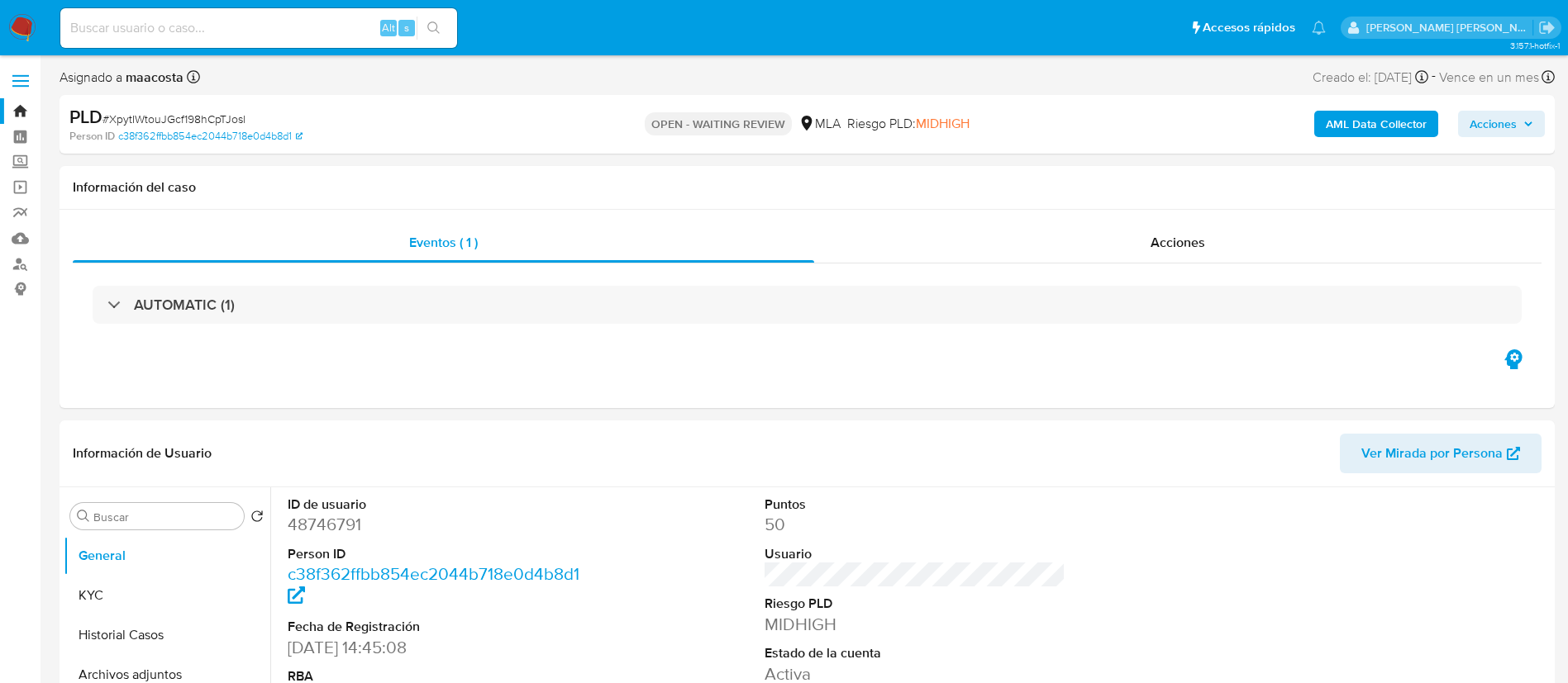
click at [1383, 118] on b "AML Data Collector" at bounding box center [1376, 123] width 101 height 26
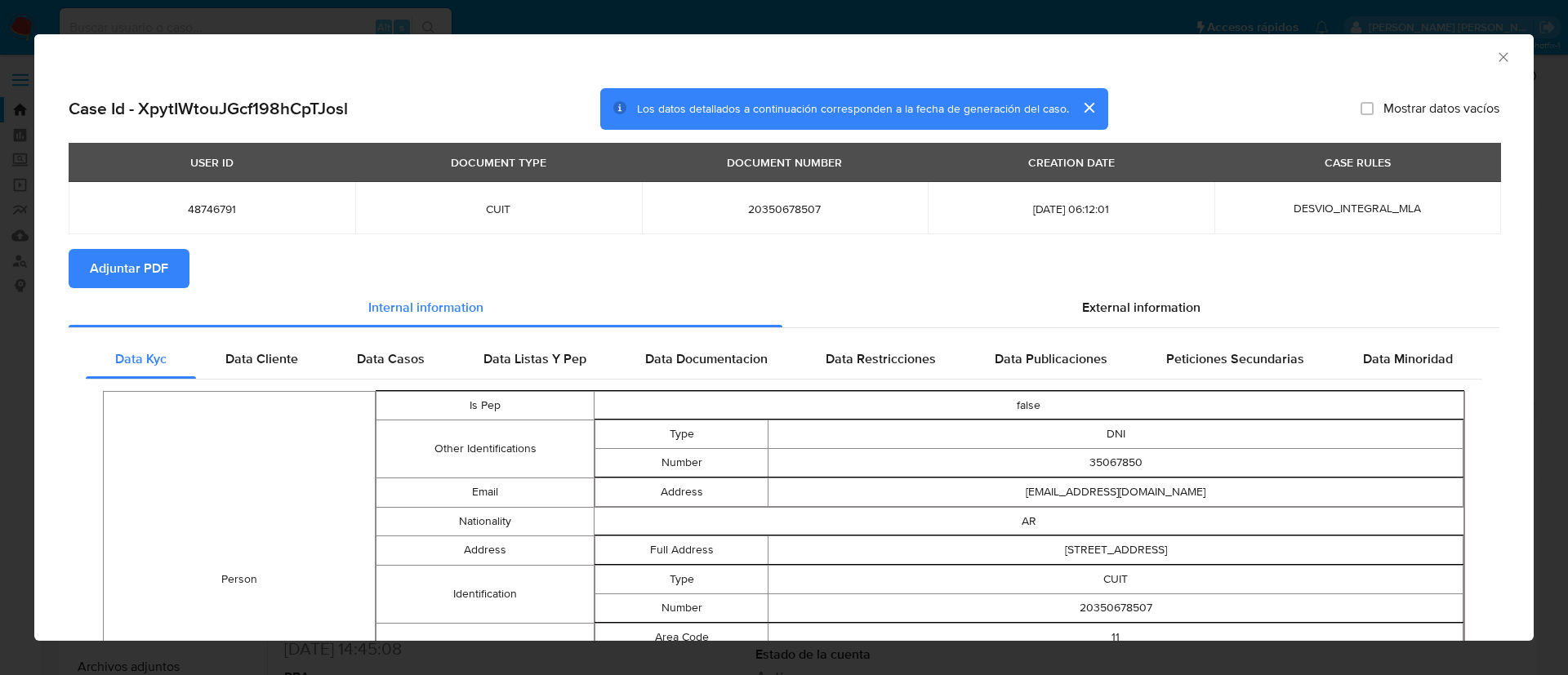
click at [143, 269] on span "Adjuntar PDF" at bounding box center [129, 269] width 78 height 36
click at [299, 273] on section "Adjuntar PDF" at bounding box center [784, 268] width 1430 height 39
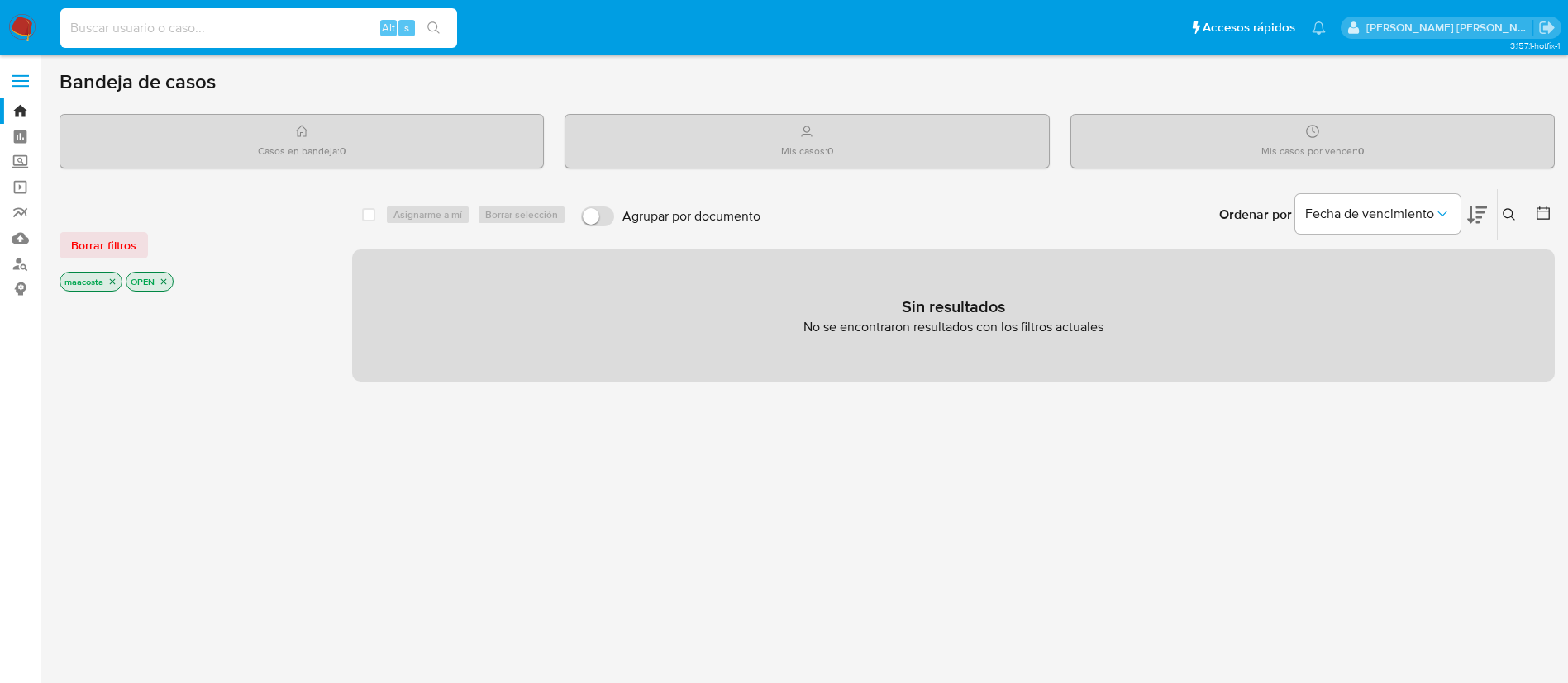
paste input "doXEdRWA8JTlWe8heKrDfUj6"
click at [273, 32] on input at bounding box center [258, 28] width 397 height 21
type input "doXEdRWA8JTlWe8heKrDfUj6"
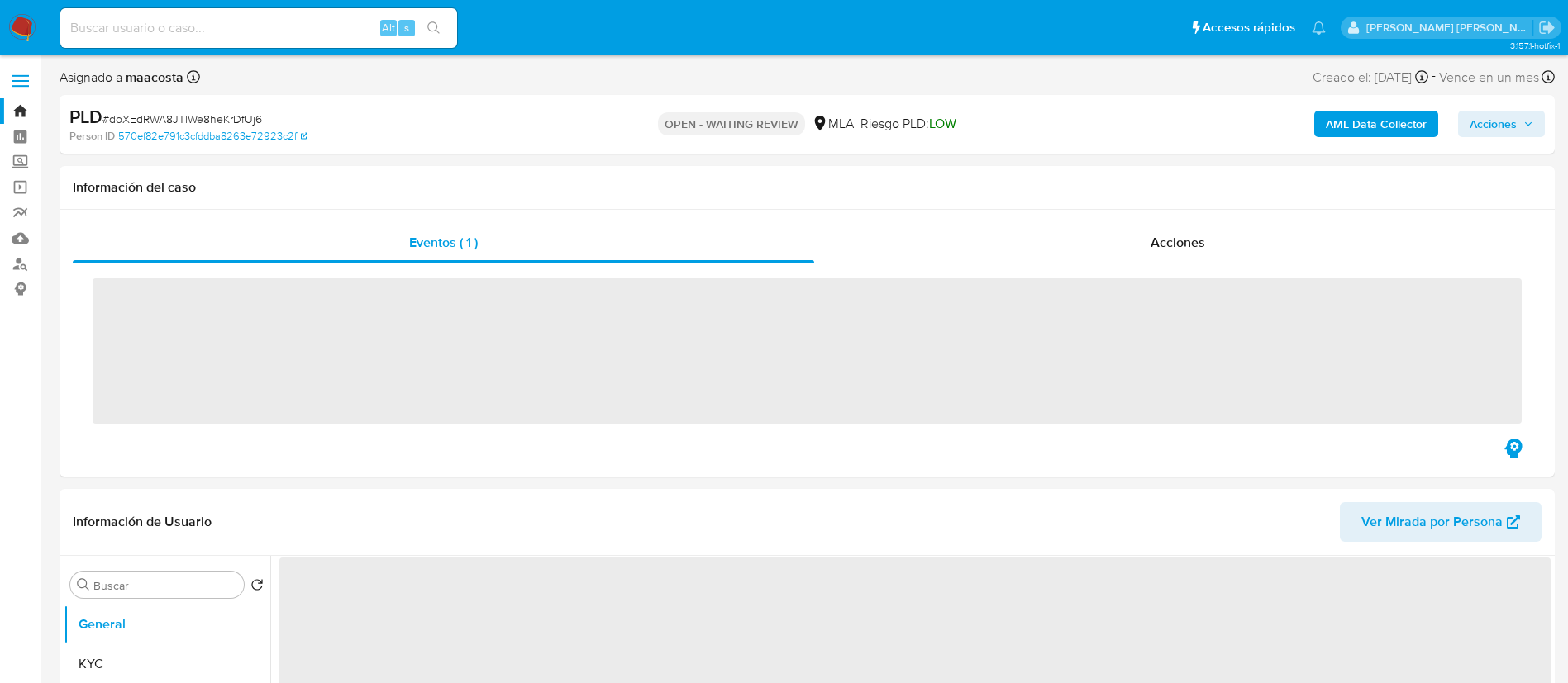
click at [1345, 124] on b "AML Data Collector" at bounding box center [1376, 123] width 101 height 26
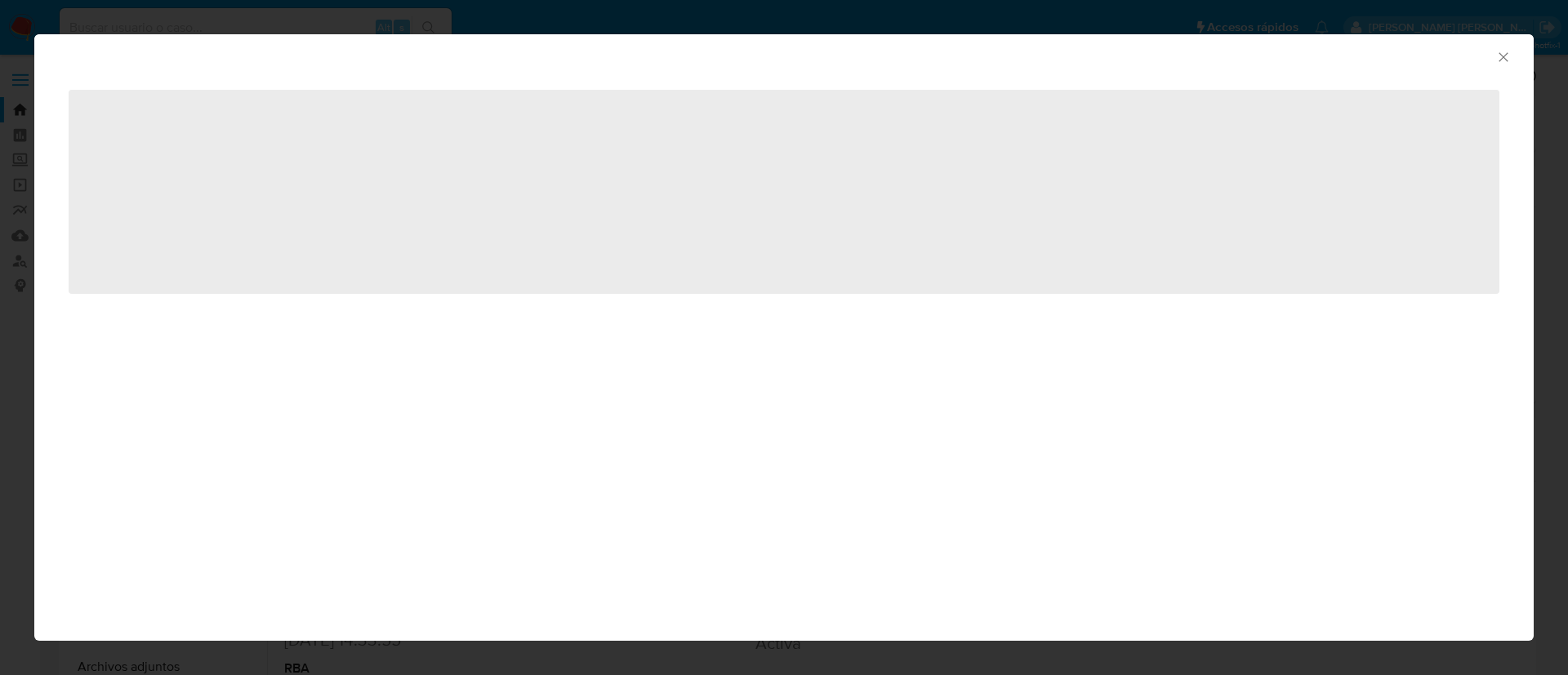
select select "10"
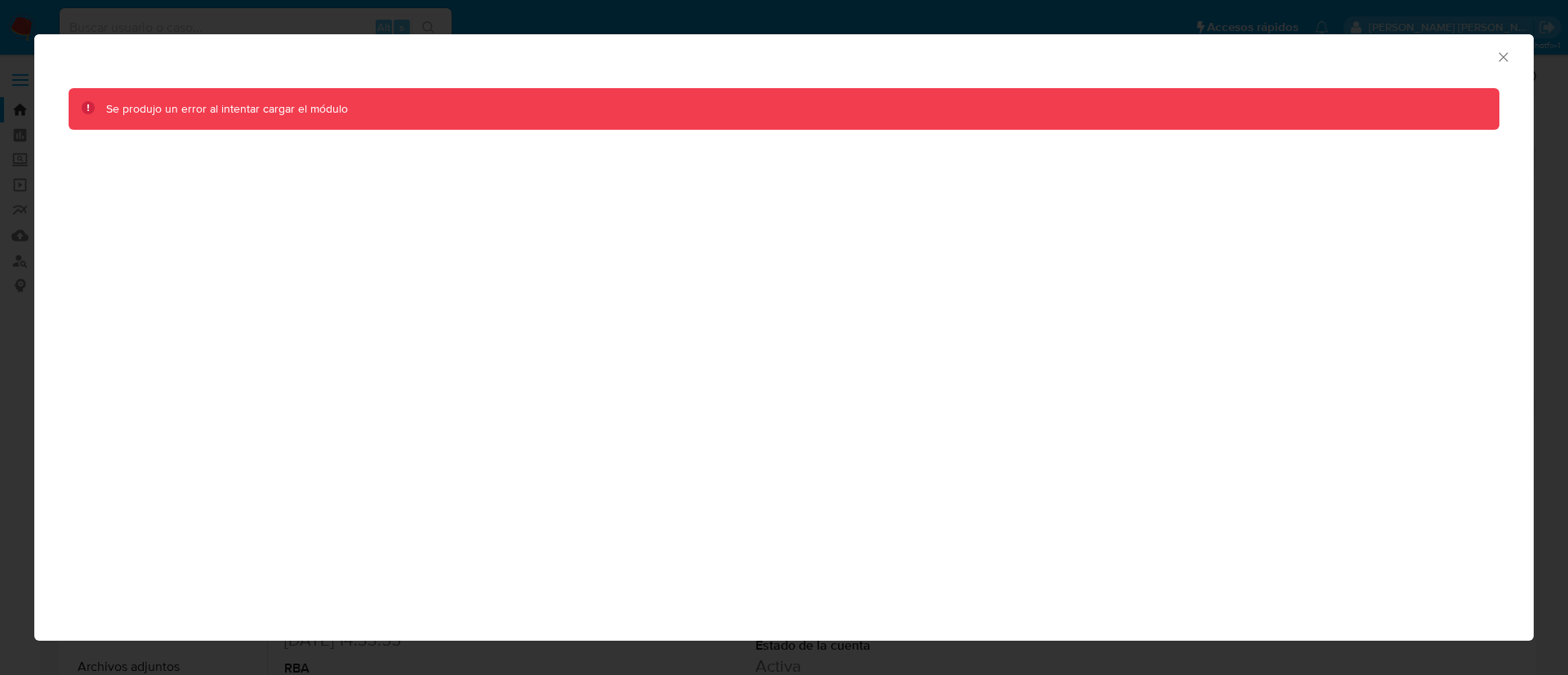
click at [1503, 46] on div "AML Data Collector" at bounding box center [784, 54] width 1499 height 41
click at [1500, 56] on icon "Cerrar ventana" at bounding box center [1503, 56] width 16 height 16
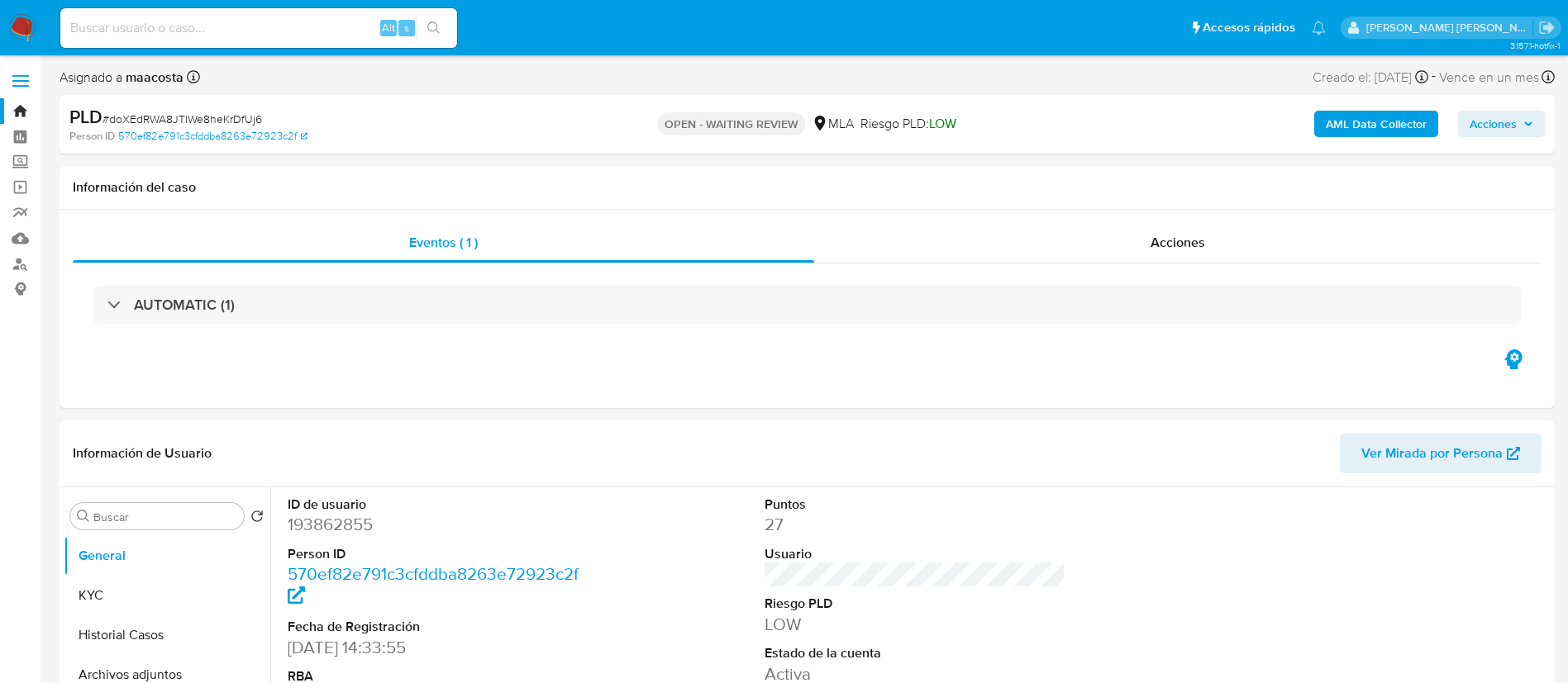
click at [1367, 128] on b "AML Data Collector" at bounding box center [1376, 123] width 101 height 26
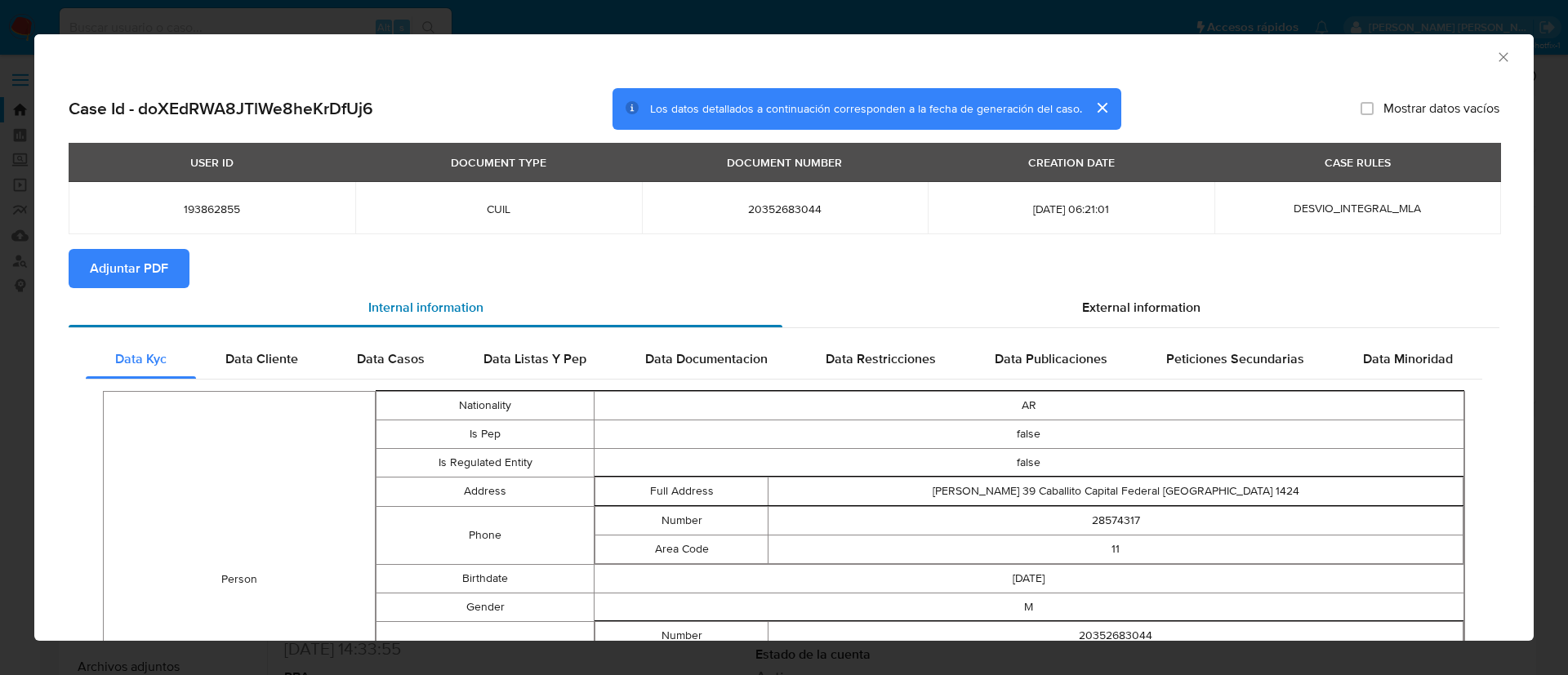
click at [160, 288] on div "Internal information" at bounding box center [425, 307] width 713 height 39
click at [146, 269] on span "Adjuntar PDF" at bounding box center [129, 269] width 78 height 36
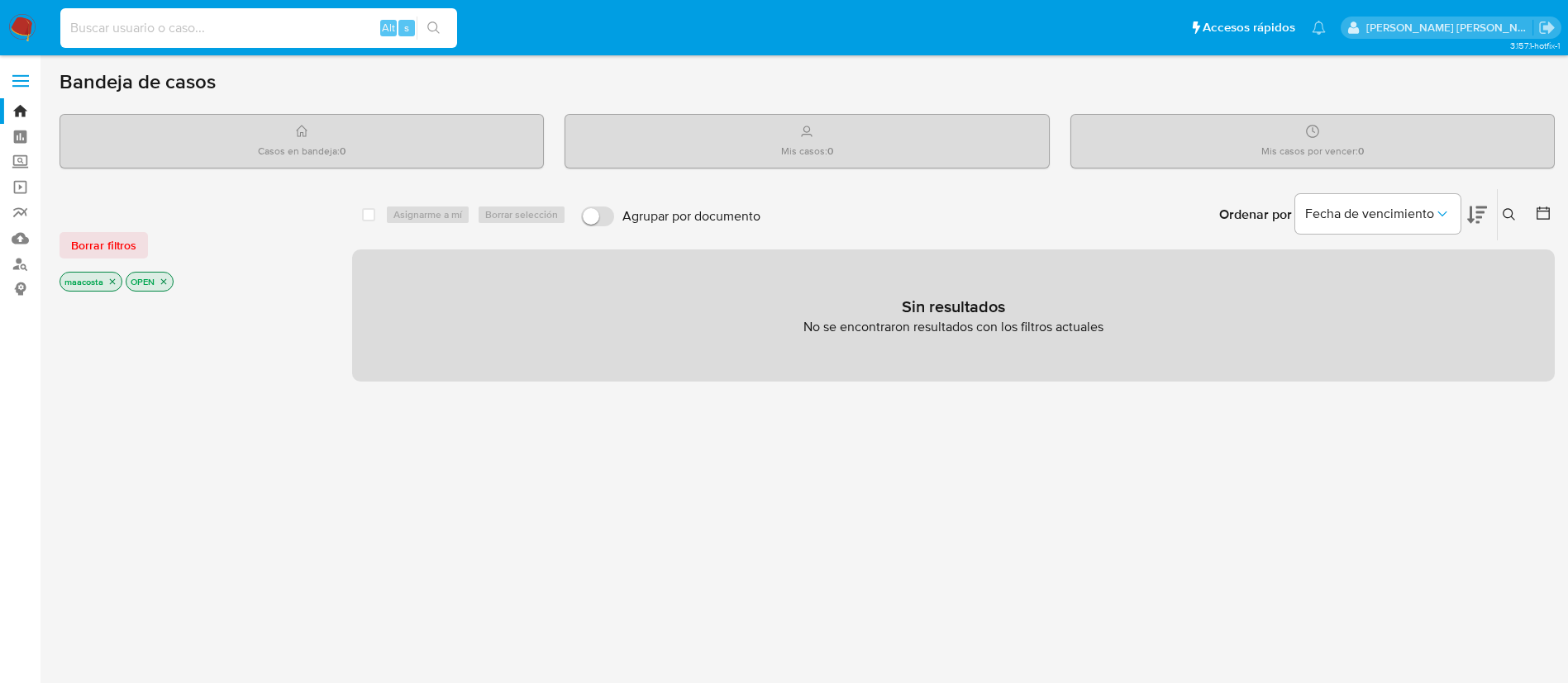
click at [336, 38] on input at bounding box center [258, 28] width 397 height 21
paste input "sCiIh7dvaUzgs4GSV1iWW6GS"
type input "sCiIh7dvaUzgs4GSV1iWW6GS"
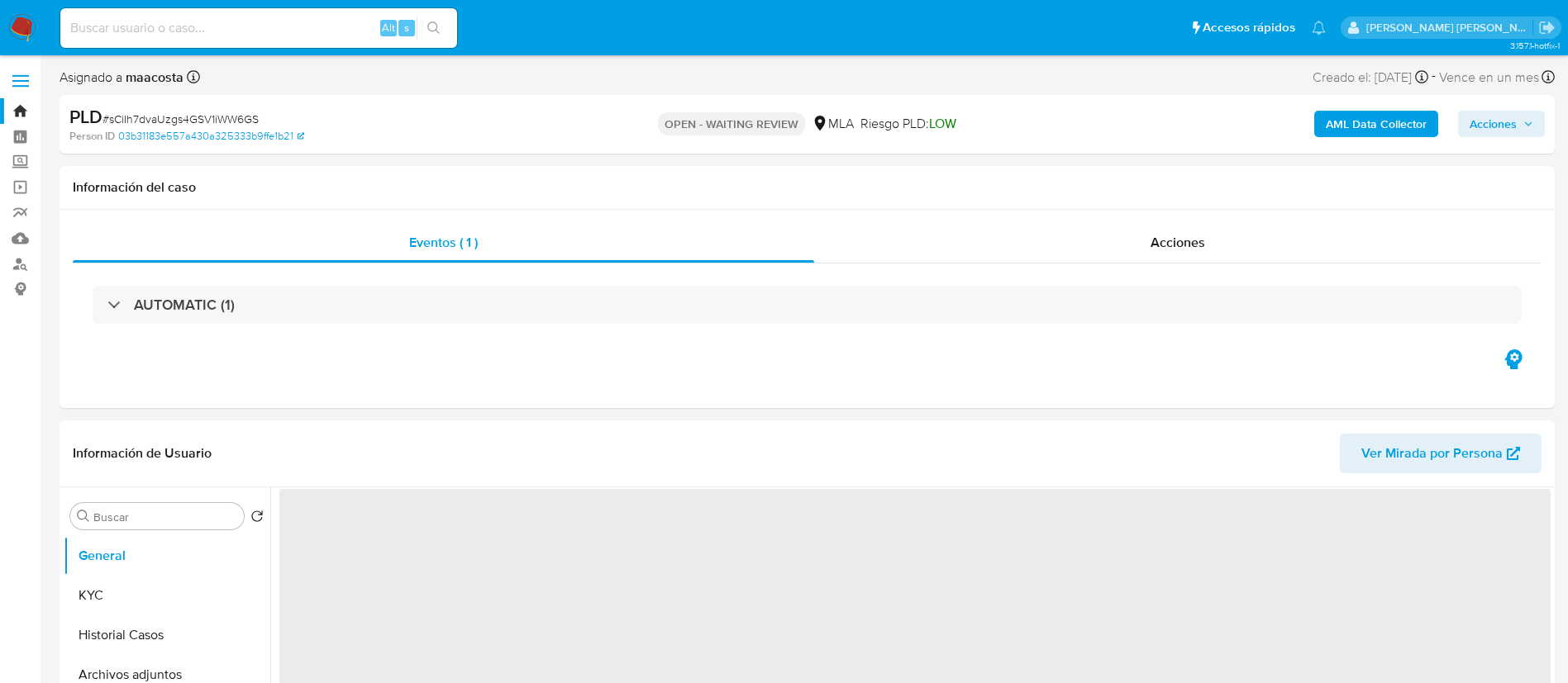
select select "10"
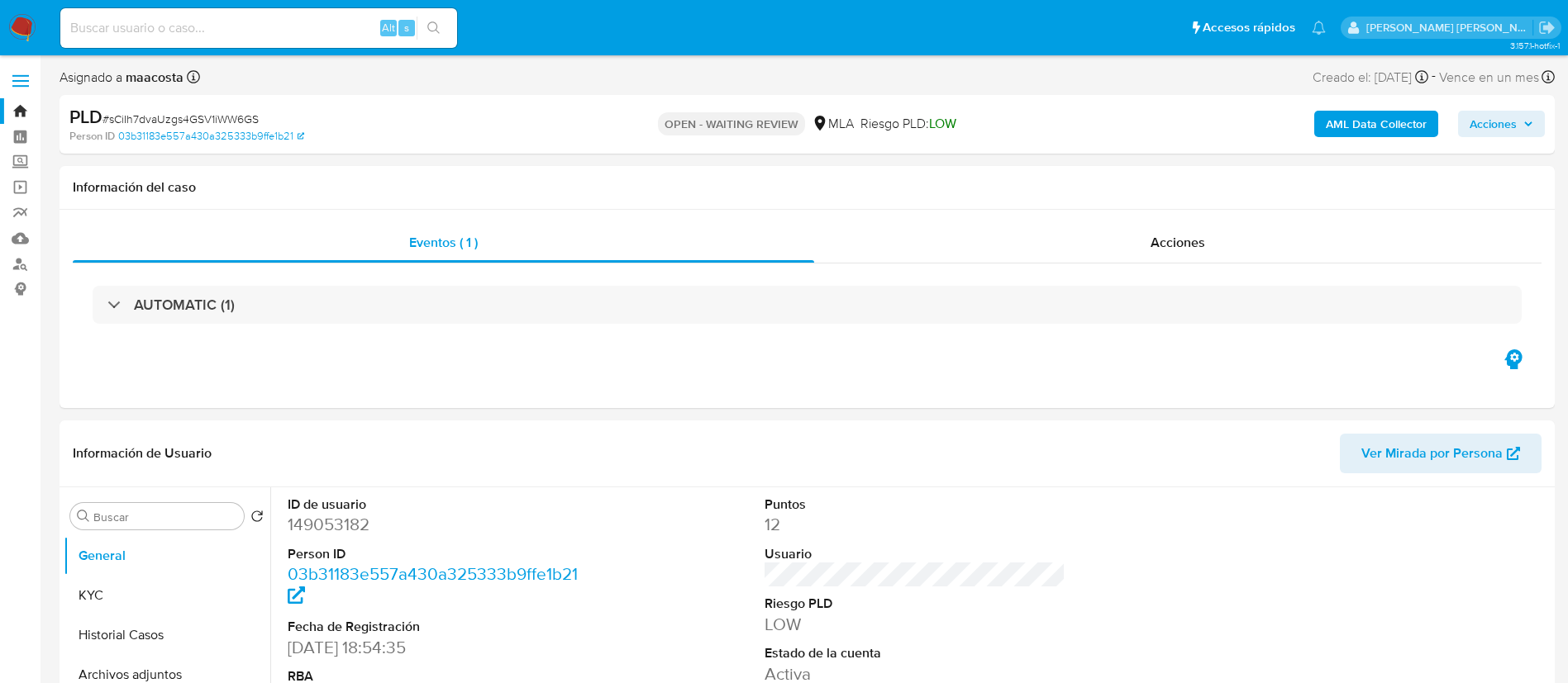
click at [1339, 123] on b "AML Data Collector" at bounding box center [1376, 123] width 101 height 26
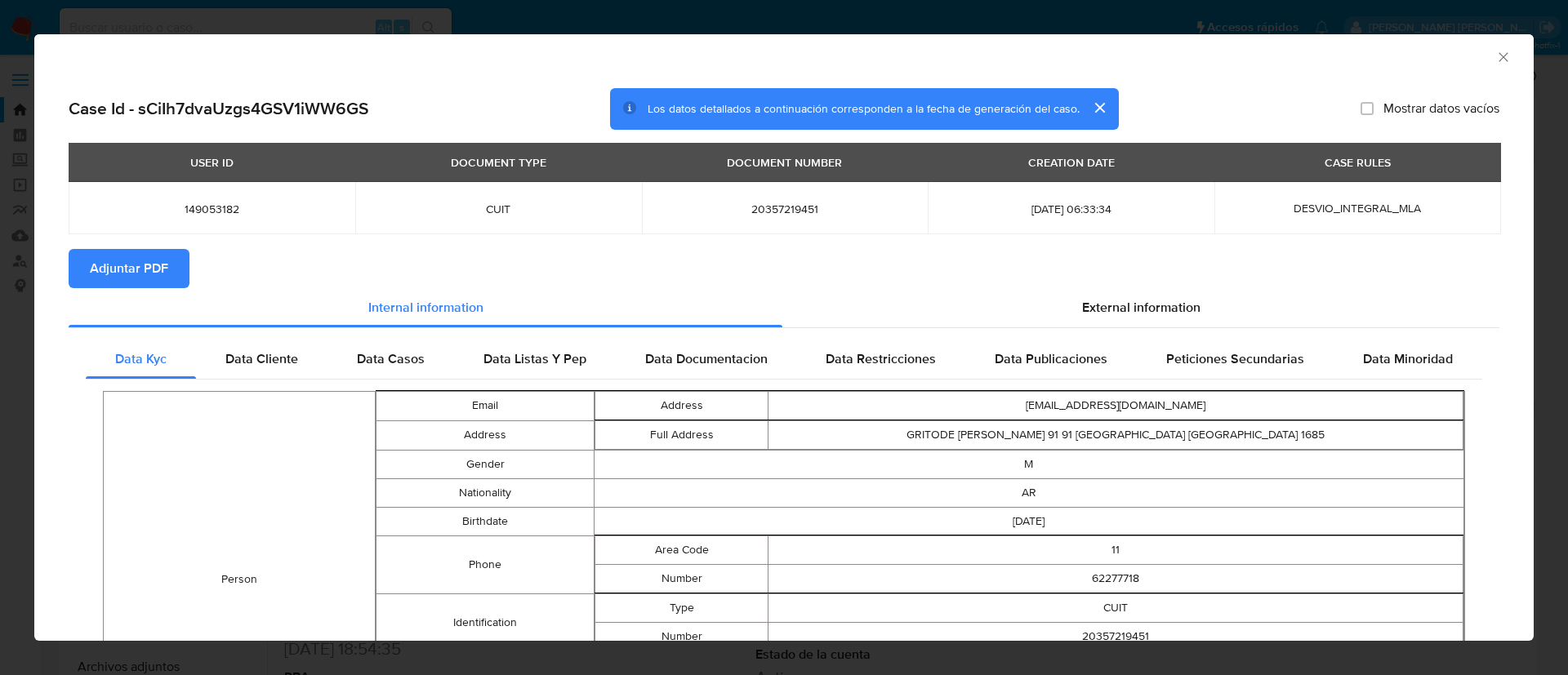
click at [165, 276] on span "Adjuntar PDF" at bounding box center [129, 269] width 78 height 36
